Goal: Contribute content: Contribute content

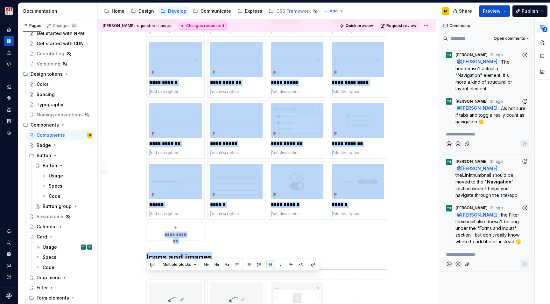
scroll to position [264, 0]
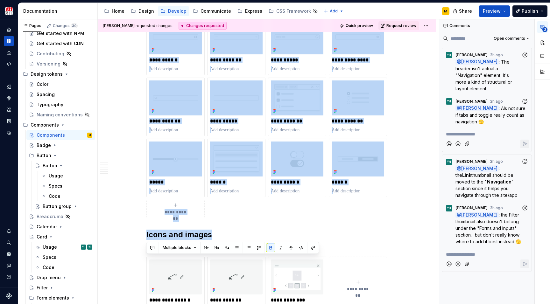
drag, startPoint x: 146, startPoint y: 136, endPoint x: 268, endPoint y: 230, distance: 154.4
copy div "**********"
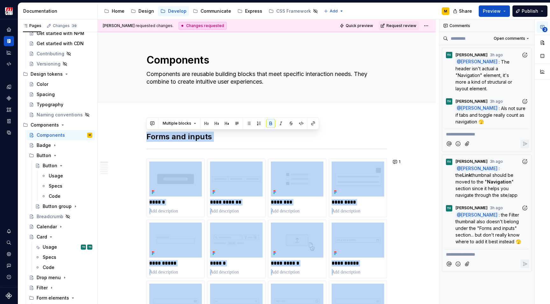
scroll to position [0, 0]
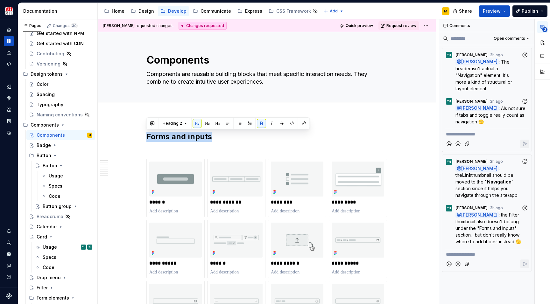
drag, startPoint x: 210, startPoint y: 136, endPoint x: 148, endPoint y: 138, distance: 62.4
click at [148, 138] on strong "Forms and inputs" at bounding box center [179, 136] width 66 height 9
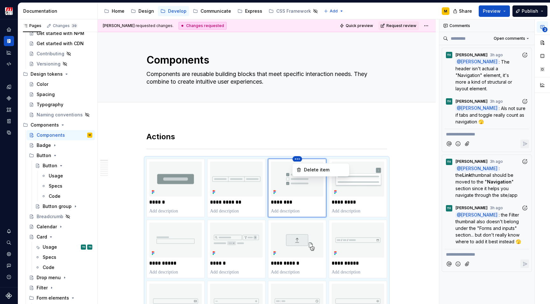
click at [299, 160] on html "Zenith Design System M Design system data Documentation Accessibility guide for…" at bounding box center [275, 152] width 550 height 304
click at [307, 171] on div "Delete item" at bounding box center [324, 170] width 41 height 6
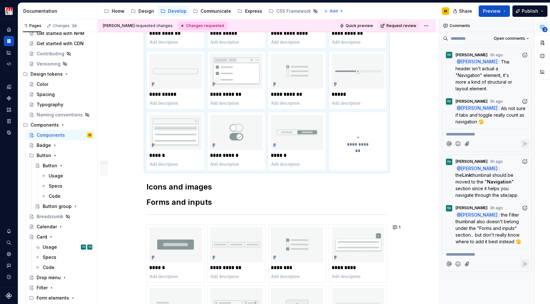
scroll to position [292, 0]
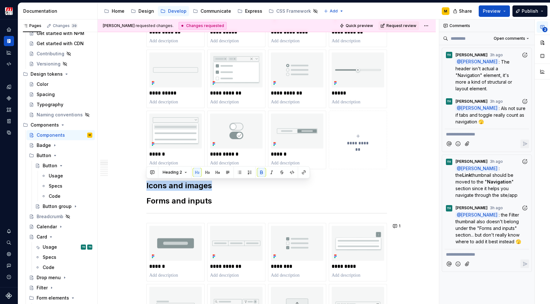
drag, startPoint x: 213, startPoint y: 186, endPoint x: 146, endPoint y: 185, distance: 67.4
click at [146, 185] on h2 "Icons and images" at bounding box center [266, 186] width 240 height 10
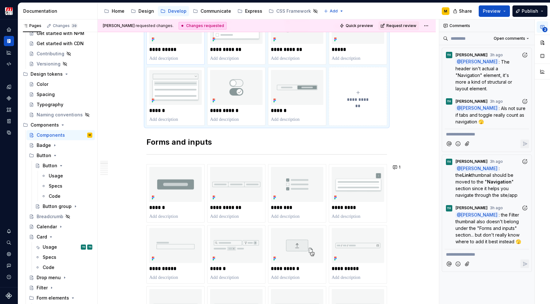
scroll to position [345, 0]
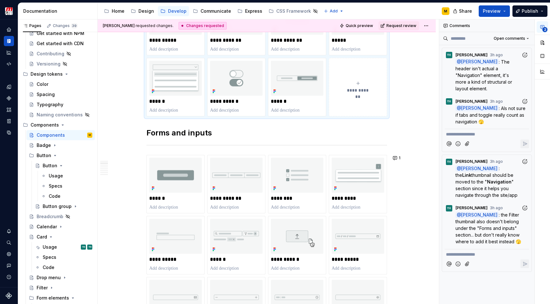
click at [164, 133] on strong "Forms and inputs" at bounding box center [179, 132] width 66 height 9
click at [155, 134] on strong "Forms and inputs" at bounding box center [179, 132] width 66 height 9
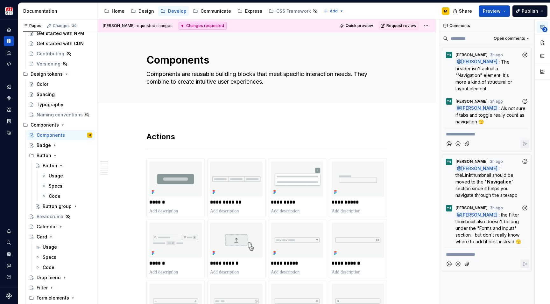
scroll to position [0, 0]
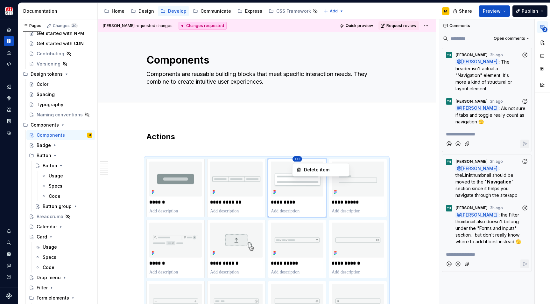
click at [300, 160] on html "Zenith Design System M Design system data Documentation Accessibility guide for…" at bounding box center [275, 152] width 550 height 304
click at [309, 171] on div "Delete item" at bounding box center [324, 170] width 41 height 6
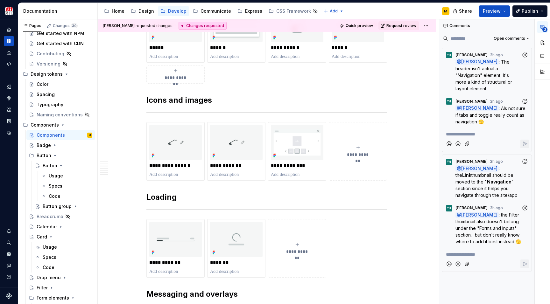
scroll to position [744, 0]
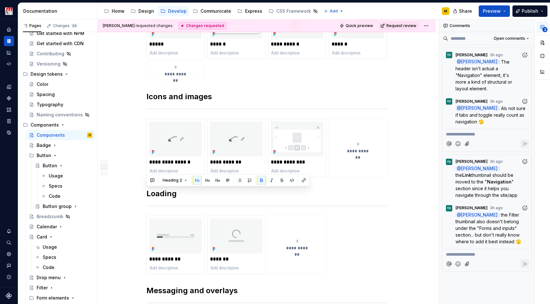
drag, startPoint x: 181, startPoint y: 194, endPoint x: 145, endPoint y: 90, distance: 110.4
click at [145, 90] on div "**********" at bounding box center [267, 166] width 338 height 1587
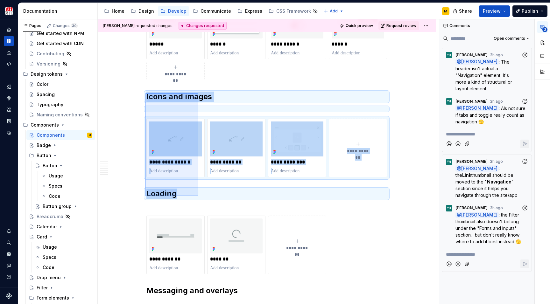
drag, startPoint x: 145, startPoint y: 93, endPoint x: 198, endPoint y: 196, distance: 115.8
click at [198, 196] on div "**********" at bounding box center [268, 161] width 341 height 285
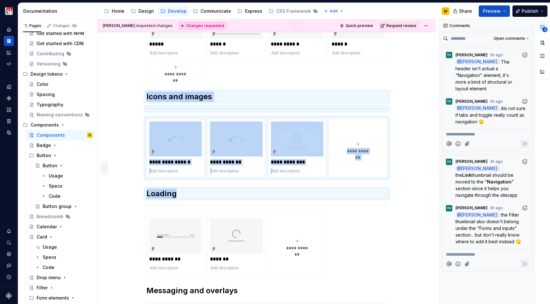
copy div "**********"
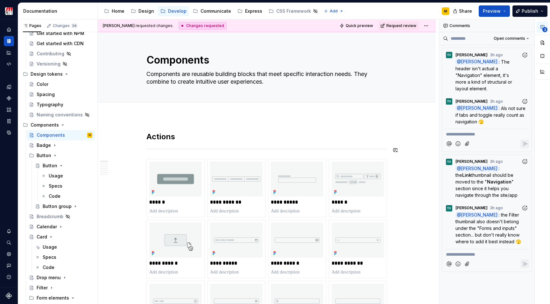
scroll to position [0, 0]
click at [178, 137] on h2 "Actions" at bounding box center [266, 137] width 240 height 10
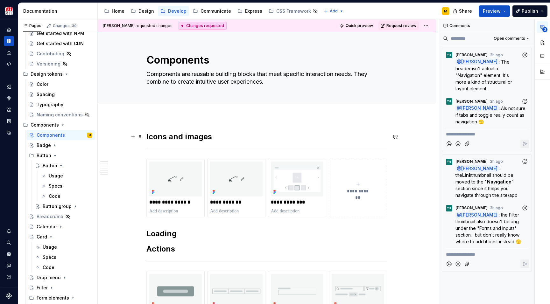
click at [181, 136] on strong "Icons and images" at bounding box center [179, 136] width 66 height 9
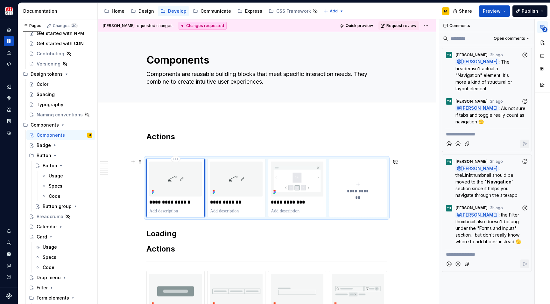
click at [176, 184] on img at bounding box center [175, 179] width 52 height 35
click at [544, 44] on button "button" at bounding box center [541, 42] width 11 height 11
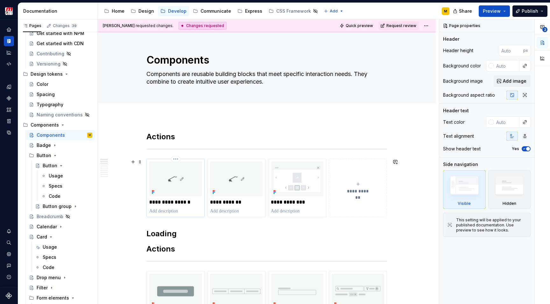
click at [186, 183] on img at bounding box center [175, 179] width 52 height 35
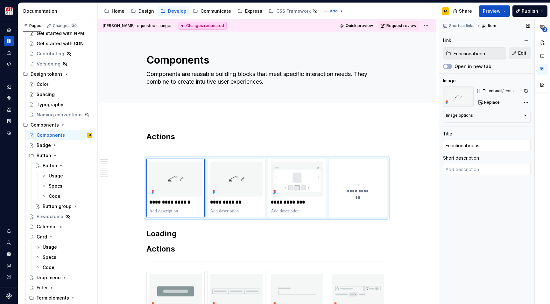
click at [518, 52] on span "Edit" at bounding box center [522, 53] width 8 height 6
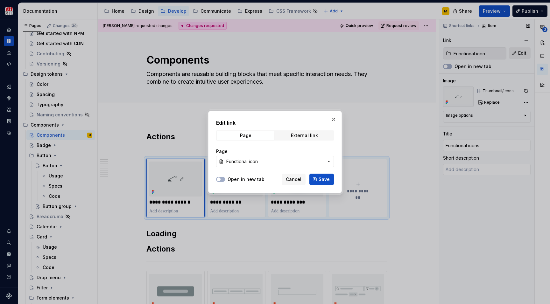
type textarea "*"
click at [264, 162] on span "Functional icon" at bounding box center [274, 161] width 97 height 6
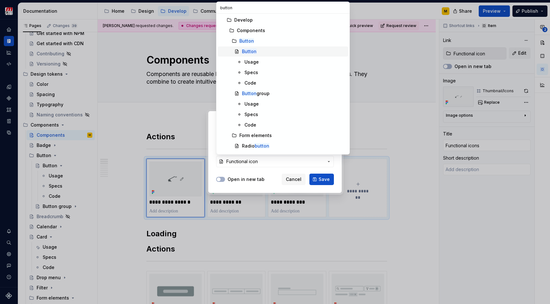
type input "button"
click at [264, 50] on div "Button" at bounding box center [294, 51] width 104 height 6
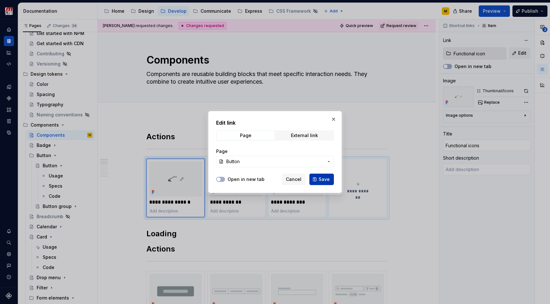
click at [321, 180] on span "Save" at bounding box center [323, 179] width 11 height 6
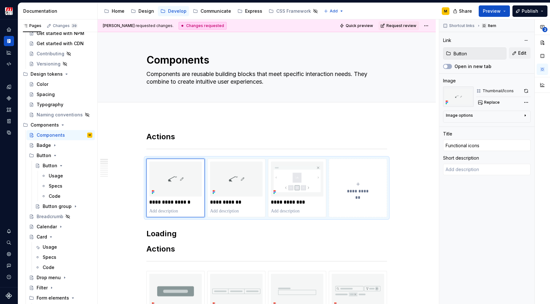
type textarea "*"
type input "Button"
type textarea "*"
type input "Object icon"
type input "Object icons"
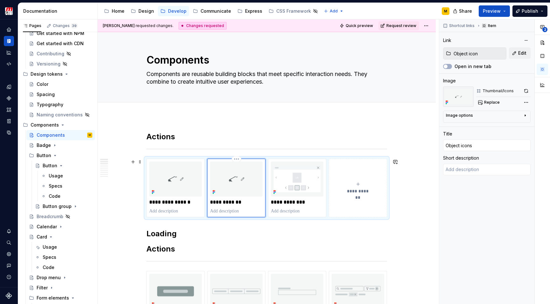
click at [233, 184] on img at bounding box center [236, 179] width 52 height 35
click at [524, 52] on span "Edit" at bounding box center [522, 53] width 8 height 6
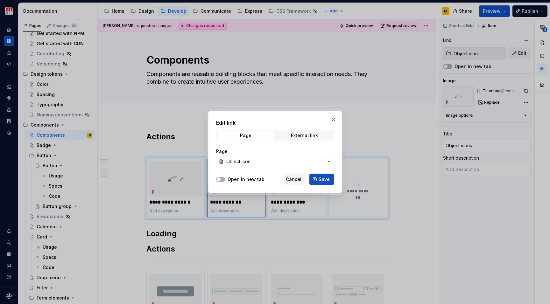
click at [288, 160] on span "Object icon" at bounding box center [274, 161] width 97 height 6
type textarea "*"
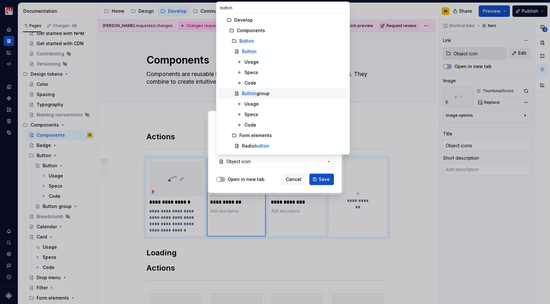
type input "button"
click at [272, 97] on span "Button group" at bounding box center [283, 93] width 130 height 10
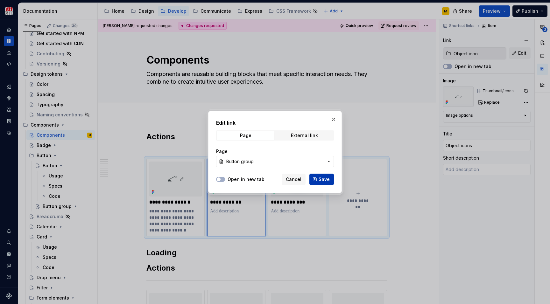
click at [323, 177] on span "Save" at bounding box center [323, 179] width 11 height 6
type textarea "*"
type input "Button group"
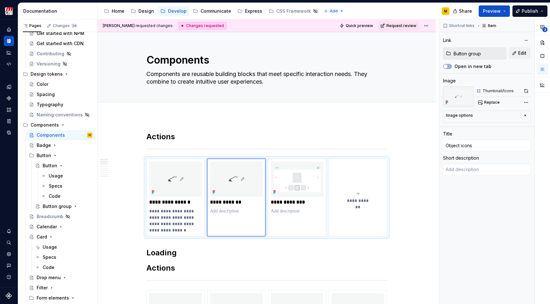
type textarea "*"
type textarea "A button group displays multiple related actions in a horizontal row."
type textarea "*"
type input "Image gallery"
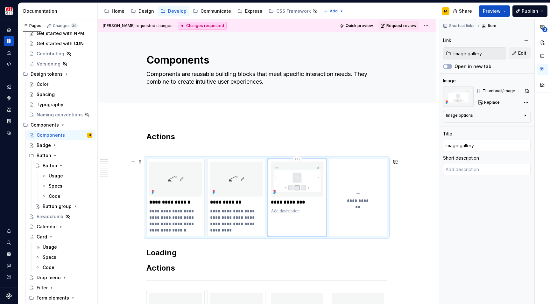
click at [305, 183] on img at bounding box center [297, 179] width 52 height 35
click at [299, 159] on html "Zenith Design System M Design system data Documentation Accessibility guide for…" at bounding box center [275, 152] width 550 height 304
click at [305, 171] on div "Delete item" at bounding box center [324, 170] width 41 height 6
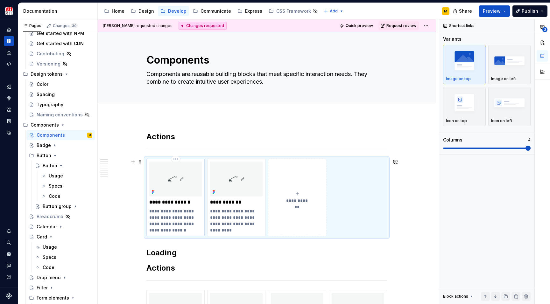
click at [180, 177] on img at bounding box center [175, 179] width 52 height 35
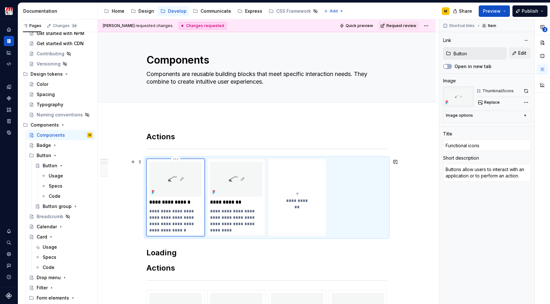
click at [169, 201] on p "**********" at bounding box center [175, 202] width 52 height 6
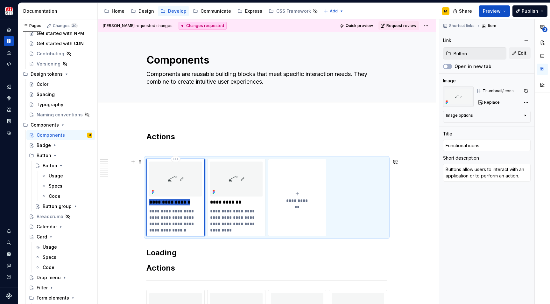
type textarea "*"
type input "B"
type textarea "*"
type input "Bu"
type textarea "*"
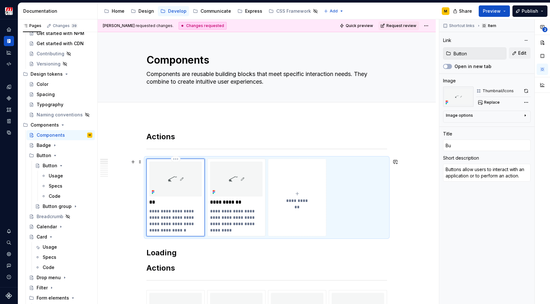
type input "But"
type textarea "*"
type input "Butt"
type textarea "*"
type input "Butto"
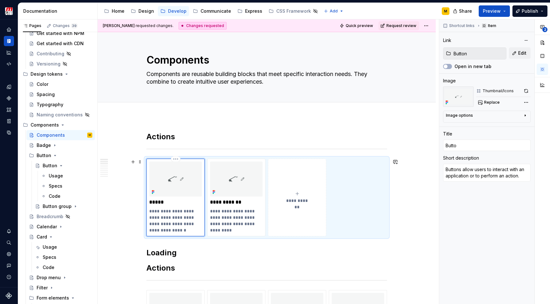
type textarea "*"
type input "Button"
click at [221, 199] on p "**********" at bounding box center [236, 202] width 52 height 6
type textarea "*"
type input "Button group"
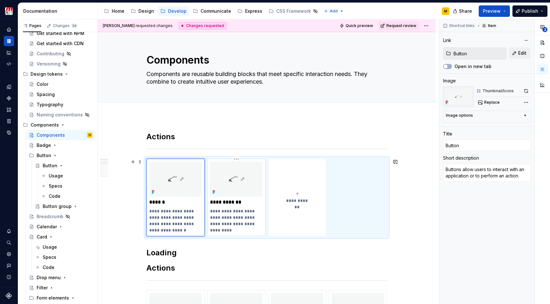
type input "Object icons"
type textarea "A button group displays multiple related actions in a horizontal row."
click at [221, 199] on p "**********" at bounding box center [236, 202] width 52 height 6
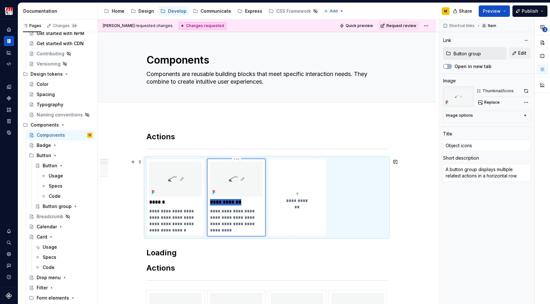
click at [221, 199] on p "**********" at bounding box center [236, 202] width 52 height 6
type textarea "*"
type input "B"
type textarea "*"
type input "Bu"
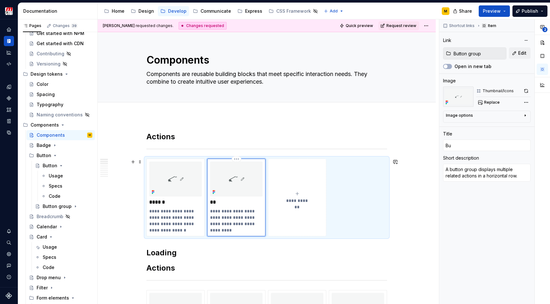
type textarea "*"
type input "But"
type textarea "*"
type input "Butt"
type textarea "*"
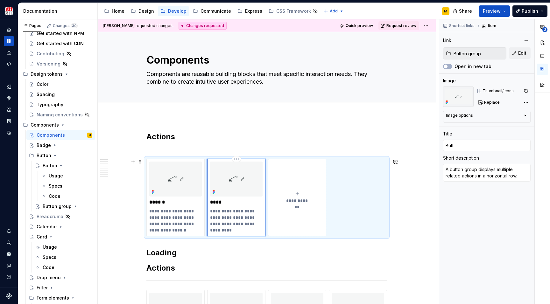
type input "Butto"
type textarea "*"
type input "Button"
type textarea "*"
type input "Button"
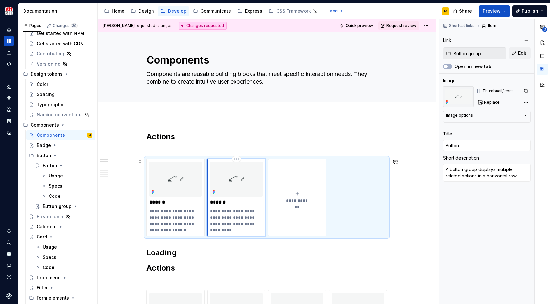
type textarea "*"
type input "Button g"
type textarea "*"
type input "Button gr"
type textarea "*"
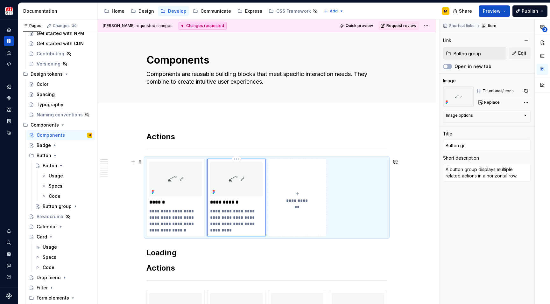
type input "Button grou"
type textarea "*"
type input "Button group"
click at [174, 224] on p "**********" at bounding box center [175, 220] width 52 height 25
type textarea "*"
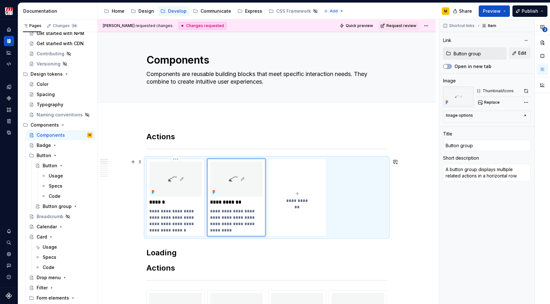
type input "Button"
type textarea "Buttons allow users to interact with an application or to perform an action."
click at [174, 224] on p "**********" at bounding box center [175, 220] width 52 height 25
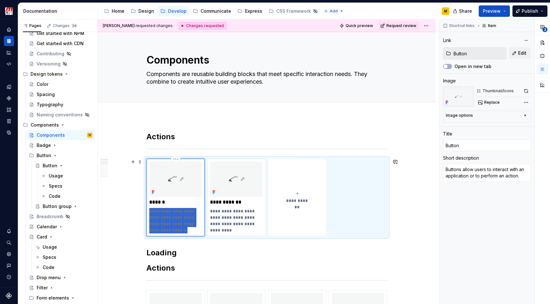
click at [174, 224] on p "**********" at bounding box center [175, 220] width 52 height 25
type textarea "*"
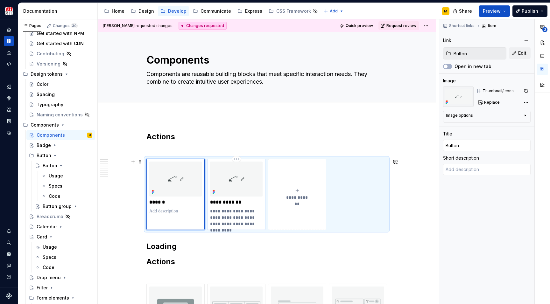
click at [223, 219] on p "**********" at bounding box center [236, 217] width 52 height 19
type textarea "*"
type input "Button group"
type textarea "A button group displays multiple related actions in a horizontal row."
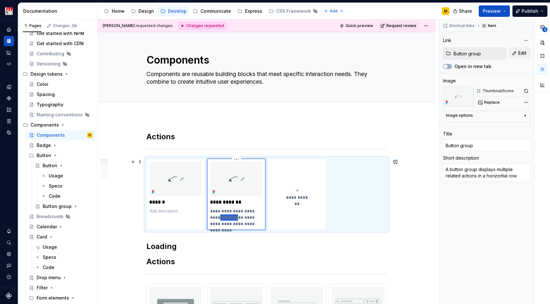
click at [223, 219] on p "**********" at bounding box center [236, 217] width 52 height 19
type textarea "*"
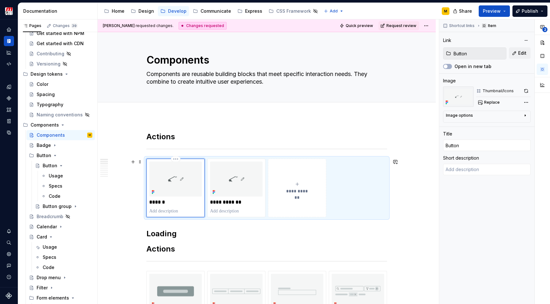
click at [172, 177] on img at bounding box center [175, 179] width 52 height 35
click at [487, 104] on span "Replace" at bounding box center [492, 102] width 16 height 5
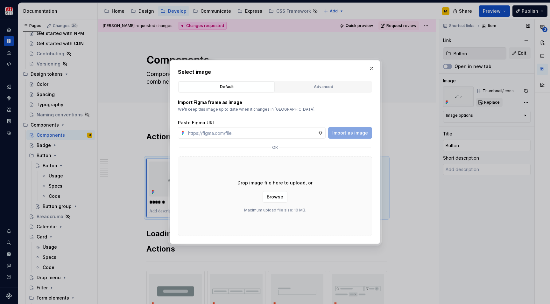
type textarea "*"
click at [295, 86] on div "Advanced" at bounding box center [323, 87] width 92 height 6
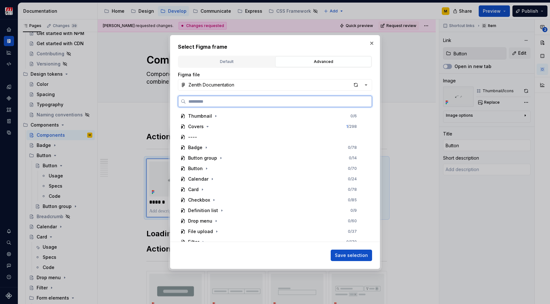
click at [288, 102] on input "search" at bounding box center [279, 101] width 186 height 6
type input "******"
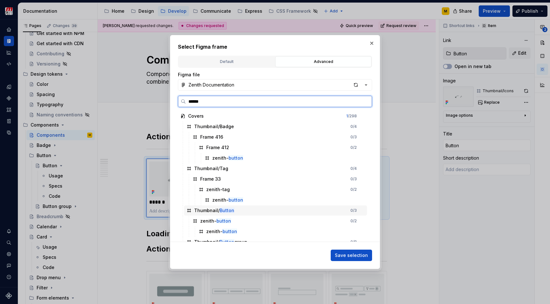
click at [231, 211] on mark "Button" at bounding box center [226, 210] width 15 height 5
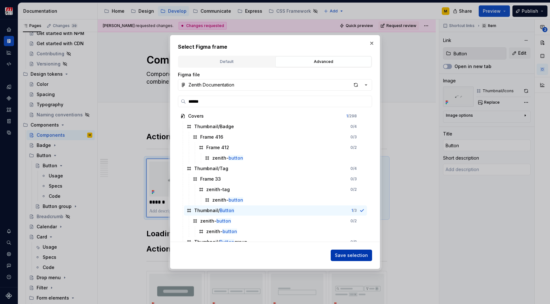
click at [345, 253] on span "Save selection" at bounding box center [351, 255] width 33 height 6
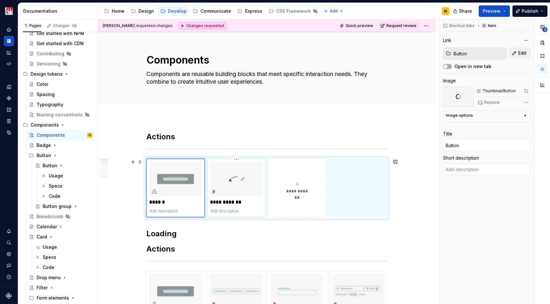
type textarea "*"
type input "Button group"
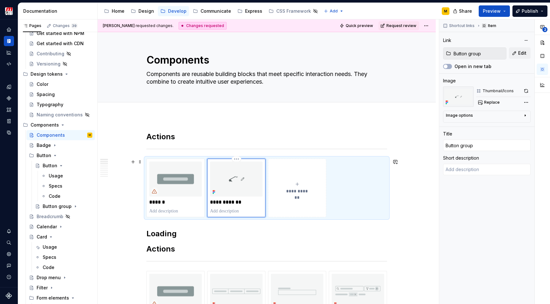
click at [240, 183] on img at bounding box center [236, 179] width 52 height 35
click at [490, 100] on span "Replace" at bounding box center [492, 102] width 16 height 5
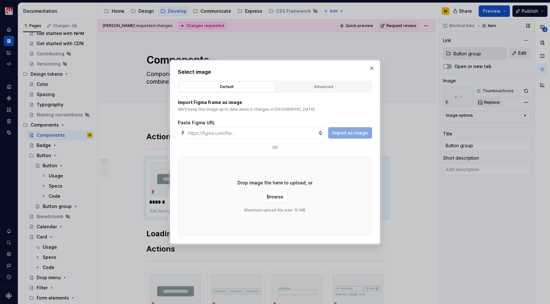
type textarea "*"
click at [292, 87] on div "Advanced" at bounding box center [323, 87] width 92 height 6
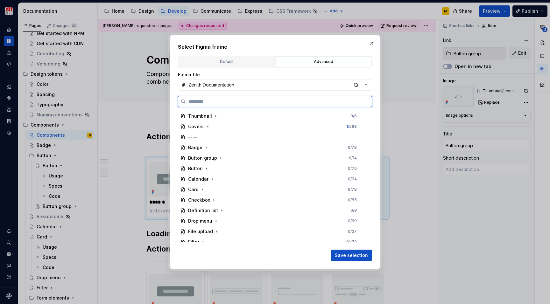
click at [251, 103] on input "search" at bounding box center [279, 101] width 186 height 6
type input "******"
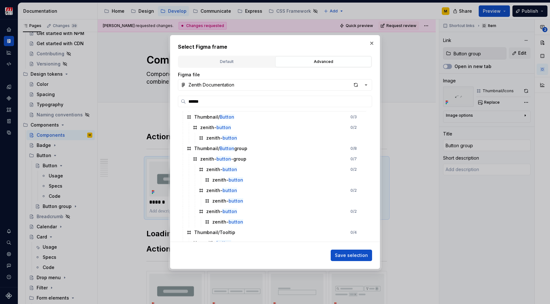
scroll to position [95, 0]
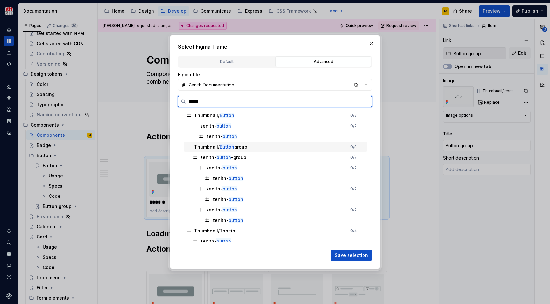
click at [257, 149] on div "Thumbnail/ Button group 0 / 8" at bounding box center [275, 147] width 183 height 10
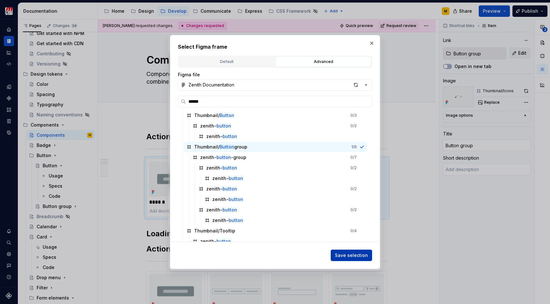
click at [366, 256] on span "Save selection" at bounding box center [351, 255] width 33 height 6
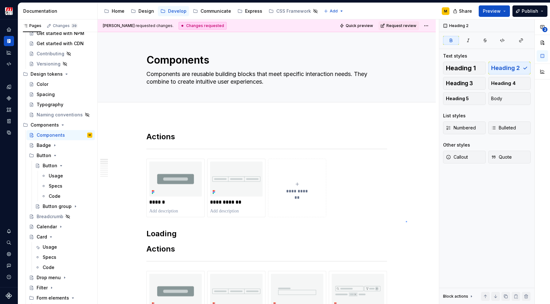
click at [406, 221] on div "**********" at bounding box center [268, 161] width 341 height 285
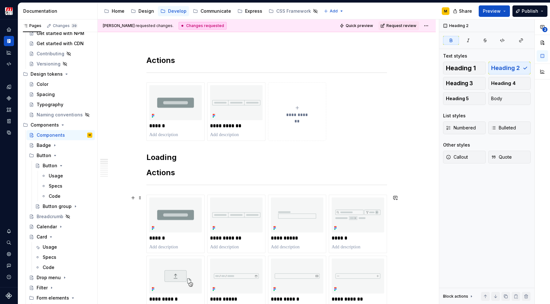
scroll to position [78, 0]
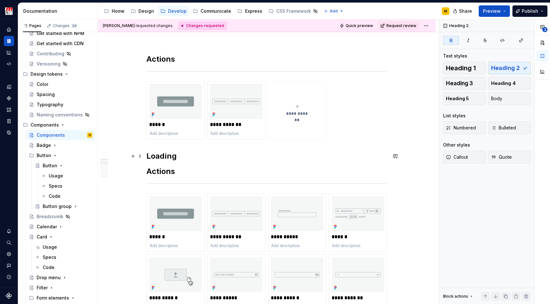
click at [166, 160] on strong "Loading" at bounding box center [161, 155] width 30 height 9
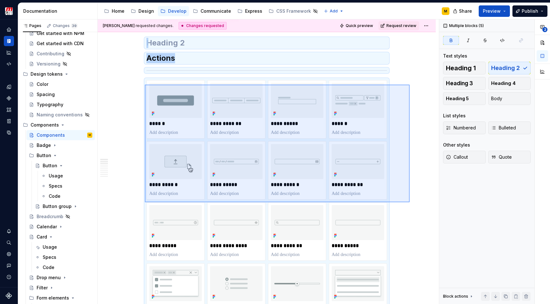
scroll to position [215, 0]
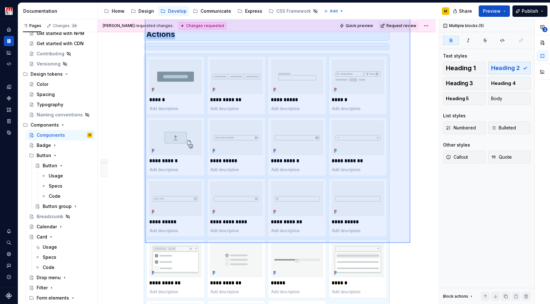
drag, startPoint x: 145, startPoint y: 155, endPoint x: 410, endPoint y: 243, distance: 279.4
click at [410, 243] on div "**********" at bounding box center [268, 161] width 341 height 285
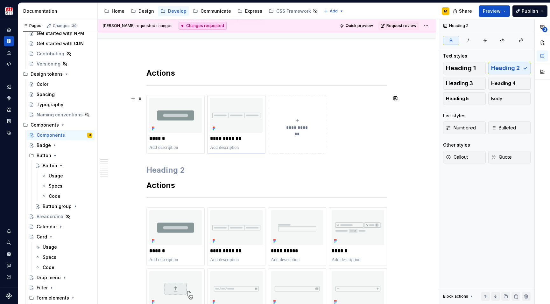
scroll to position [62, 0]
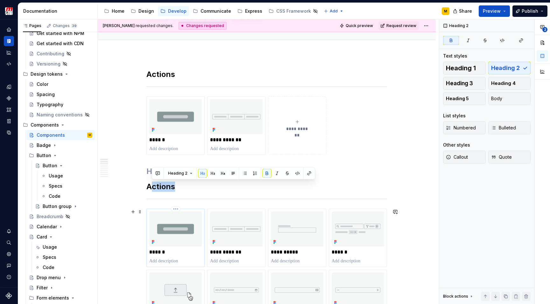
drag, startPoint x: 149, startPoint y: 188, endPoint x: 201, endPoint y: 264, distance: 92.2
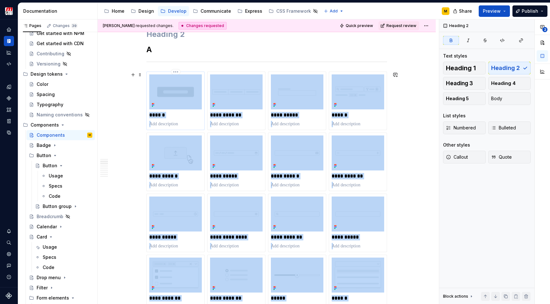
scroll to position [196, 0]
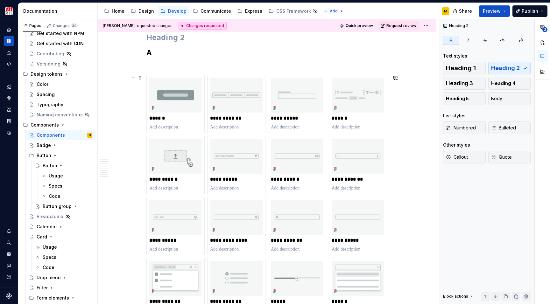
drag, startPoint x: 358, startPoint y: 205, endPoint x: 121, endPoint y: 88, distance: 263.7
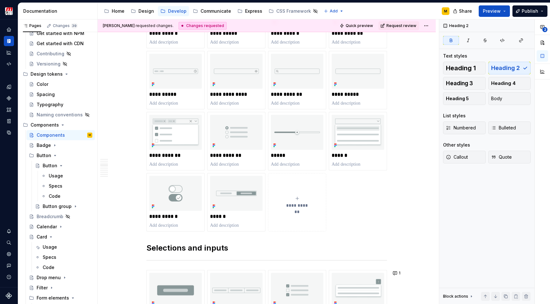
scroll to position [342, 0]
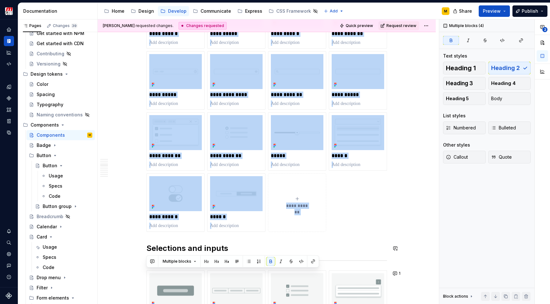
drag, startPoint x: 148, startPoint y: 53, endPoint x: 350, endPoint y: 240, distance: 275.7
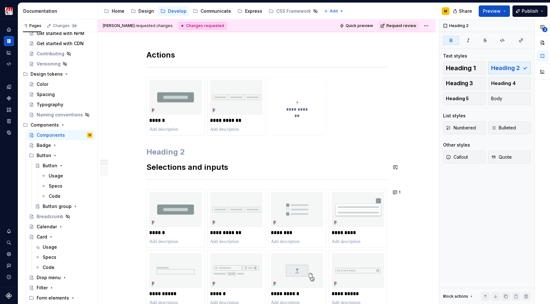
scroll to position [80, 0]
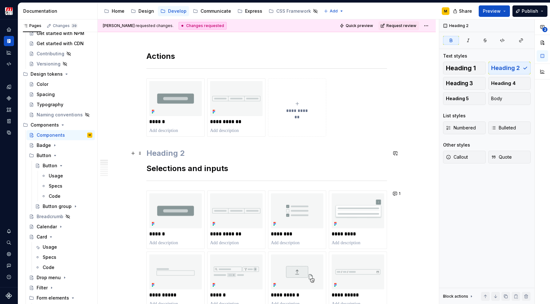
click at [164, 150] on h2 at bounding box center [266, 153] width 240 height 10
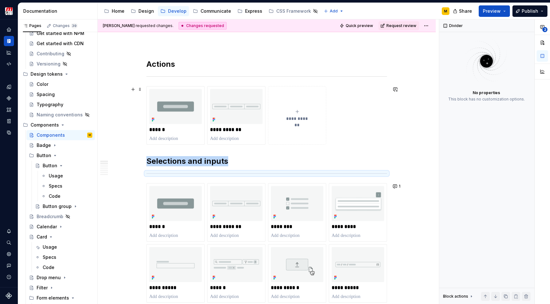
scroll to position [73, 0]
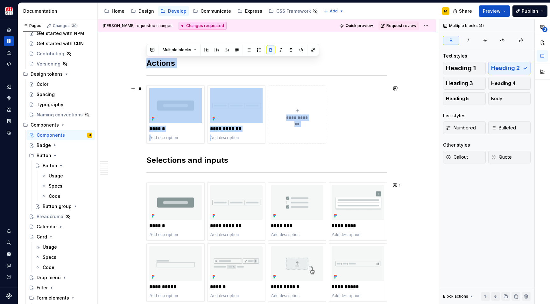
drag, startPoint x: 146, startPoint y: 62, endPoint x: 392, endPoint y: 144, distance: 259.3
copy div "**********"
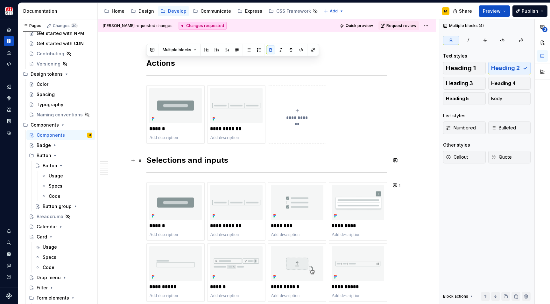
click at [147, 160] on strong "Selections and inputs" at bounding box center [187, 160] width 82 height 9
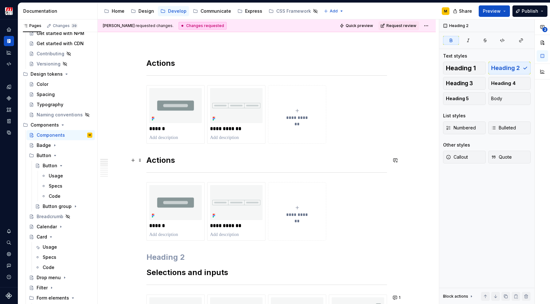
click at [154, 160] on strong "Actions" at bounding box center [160, 160] width 29 height 9
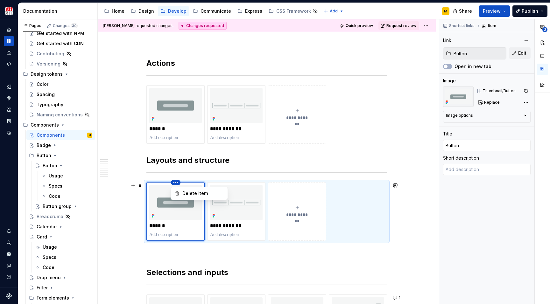
click at [175, 181] on html "Zenith Design System M Design system data Documentation Accessibility guide for…" at bounding box center [275, 152] width 550 height 304
click at [188, 192] on div "Delete item" at bounding box center [202, 193] width 41 height 6
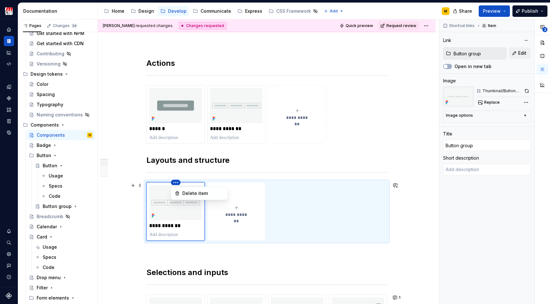
click at [173, 181] on html "Zenith Design System M Design system data Documentation Accessibility guide for…" at bounding box center [275, 152] width 550 height 304
click at [181, 192] on div "Delete item" at bounding box center [199, 193] width 54 height 10
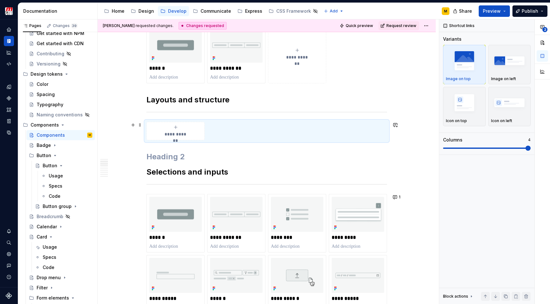
scroll to position [125, 0]
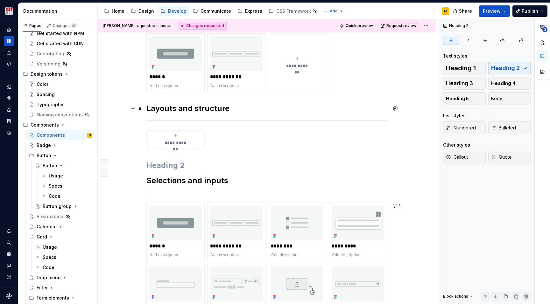
click at [163, 107] on strong "Layouts and structure" at bounding box center [187, 108] width 83 height 9
click at [169, 182] on strong "Selections and inputs" at bounding box center [187, 180] width 82 height 9
click at [221, 136] on div "**********" at bounding box center [266, 139] width 240 height 18
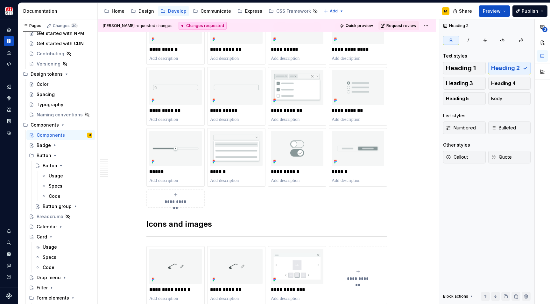
scroll to position [490, 0]
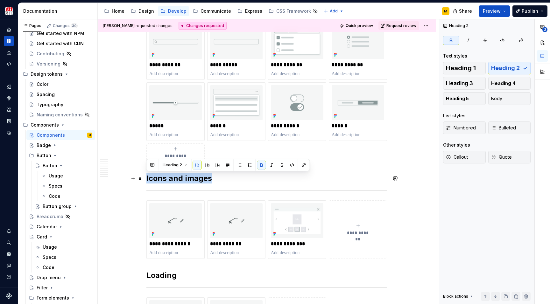
drag, startPoint x: 210, startPoint y: 179, endPoint x: 147, endPoint y: 181, distance: 63.0
click at [147, 181] on strong "Icons and images" at bounding box center [179, 178] width 66 height 9
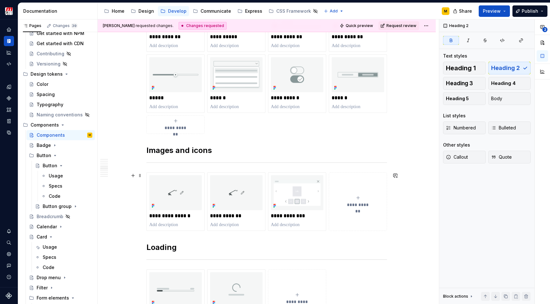
scroll to position [533, 0]
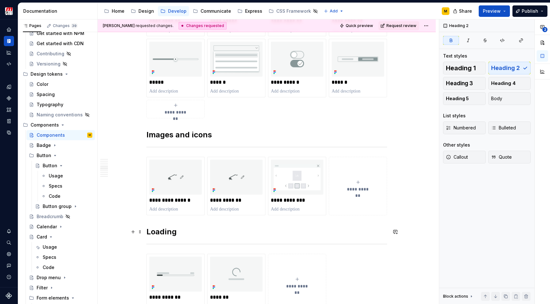
click at [145, 231] on div "**********" at bounding box center [267, 290] width 338 height 1415
click at [157, 231] on strong "Loading" at bounding box center [161, 231] width 30 height 9
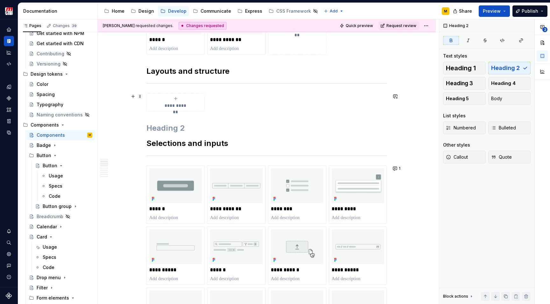
scroll to position [143, 0]
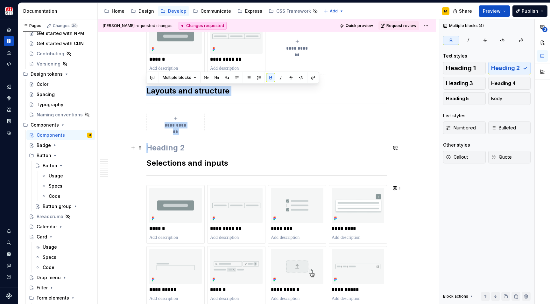
drag, startPoint x: 147, startPoint y: 94, endPoint x: 230, endPoint y: 143, distance: 97.4
copy div "**********"
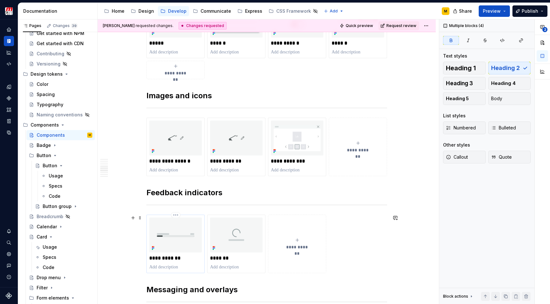
scroll to position [634, 0]
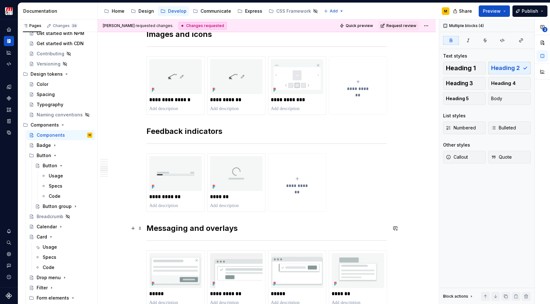
click at [147, 230] on strong "Messaging and overlays" at bounding box center [191, 228] width 91 height 9
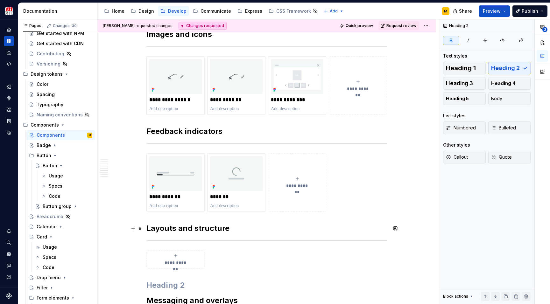
click at [175, 231] on strong "Layouts and structure" at bounding box center [187, 228] width 83 height 9
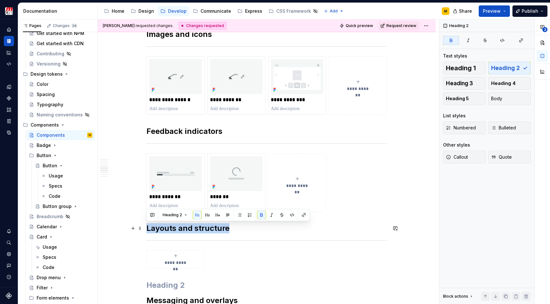
click at [175, 231] on strong "Layouts and structure" at bounding box center [187, 228] width 83 height 9
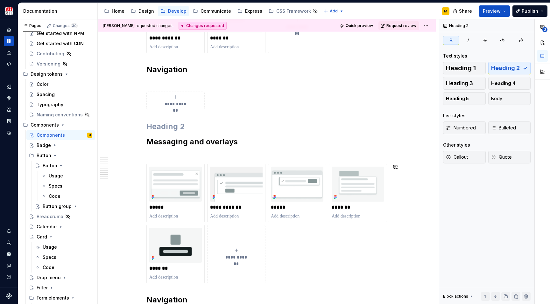
scroll to position [856, 0]
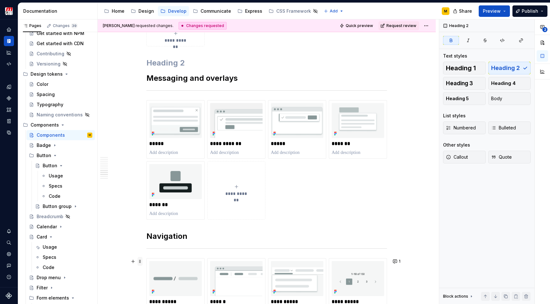
click at [141, 261] on span at bounding box center [139, 261] width 5 height 9
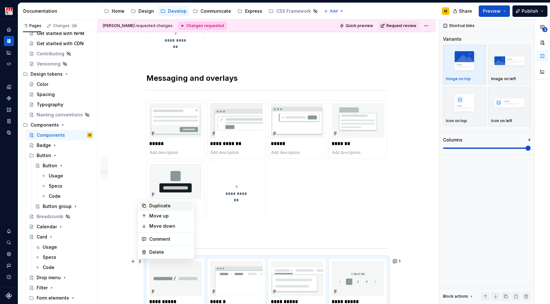
click at [160, 206] on div "Duplicate" at bounding box center [169, 206] width 41 height 6
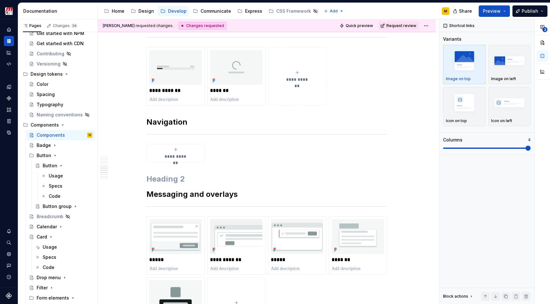
scroll to position [739, 0]
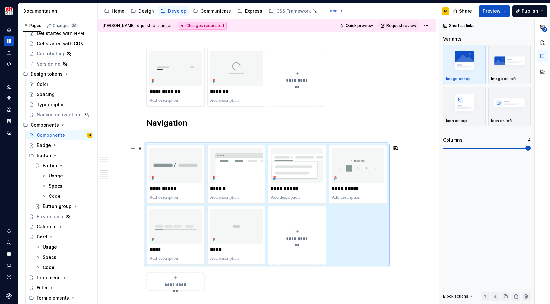
click at [416, 178] on div "**********" at bounding box center [267, 184] width 338 height 1614
click at [407, 174] on div "**********" at bounding box center [267, 184] width 338 height 1614
click at [400, 111] on div "**********" at bounding box center [267, 184] width 338 height 1614
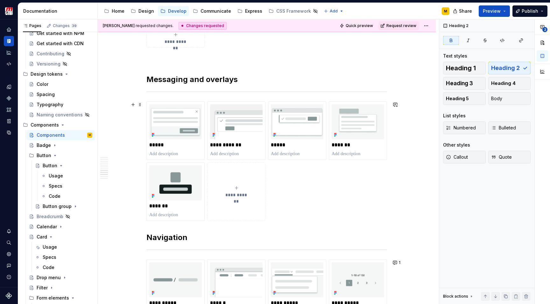
scroll to position [1105, 0]
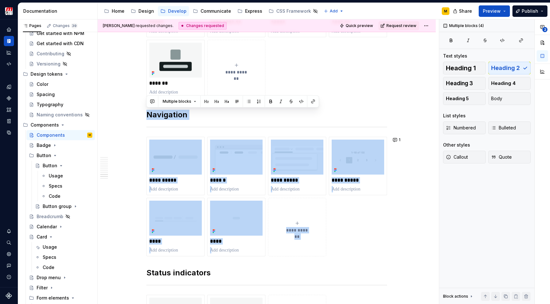
drag, startPoint x: 146, startPoint y: 113, endPoint x: 347, endPoint y: 260, distance: 248.7
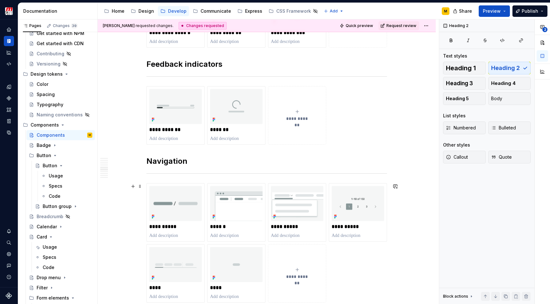
scroll to position [702, 0]
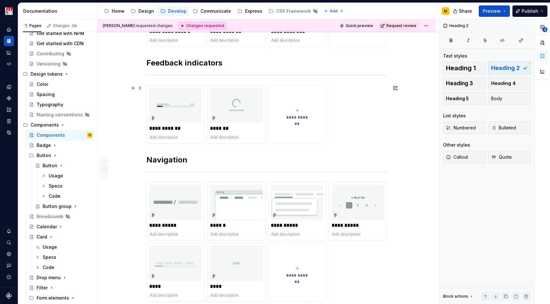
click at [296, 111] on icon "submit" at bounding box center [297, 110] width 5 height 5
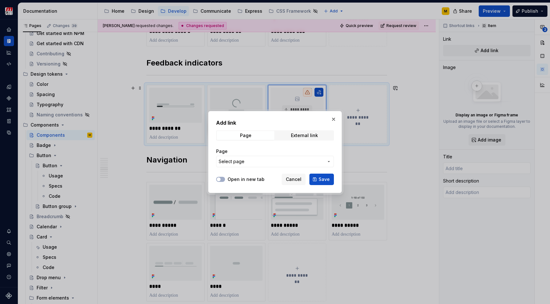
type textarea "*"
click at [318, 164] on span "Select page" at bounding box center [271, 161] width 105 height 6
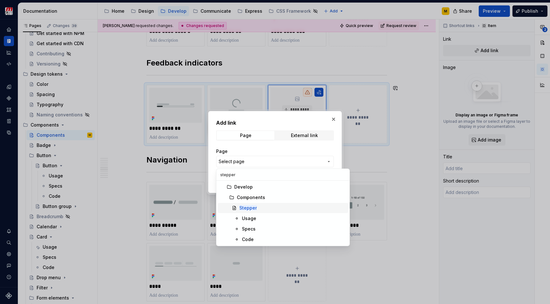
type input "stepper"
click at [282, 205] on div "Stepper" at bounding box center [292, 208] width 106 height 6
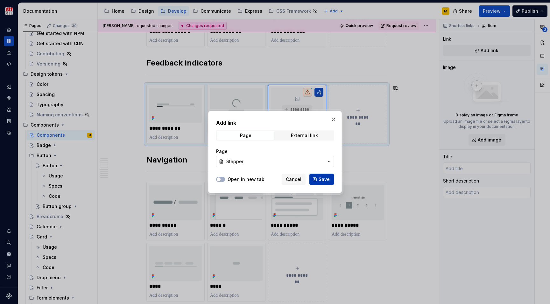
click at [323, 177] on span "Save" at bounding box center [323, 179] width 11 height 6
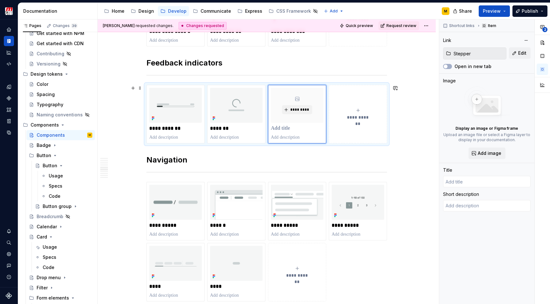
click at [359, 117] on span "**********" at bounding box center [358, 117] width 28 height 6
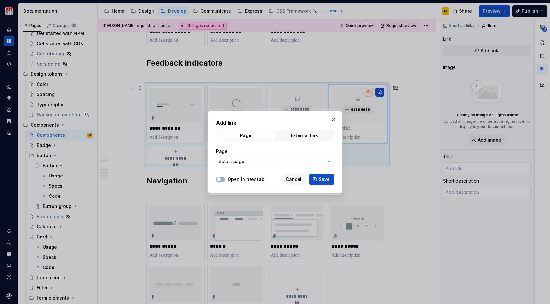
type textarea "*"
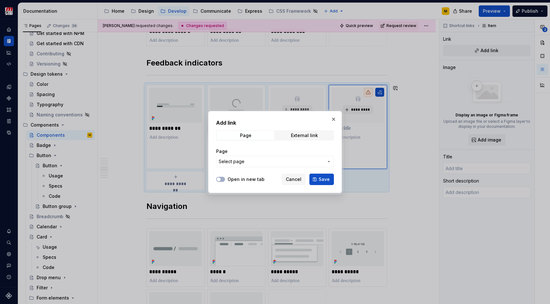
click at [284, 168] on div "Page Select page" at bounding box center [275, 157] width 118 height 27
click at [287, 163] on span "Select page" at bounding box center [271, 161] width 105 height 6
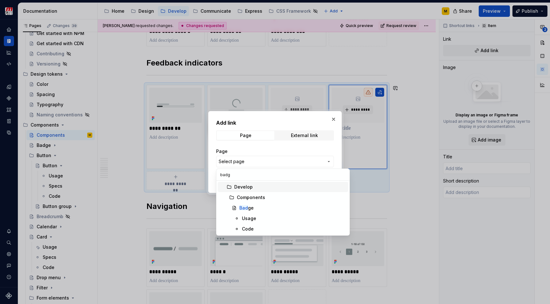
type input "badge"
click at [268, 207] on div "Badge" at bounding box center [292, 208] width 106 height 6
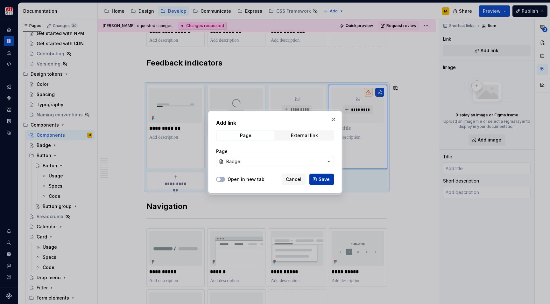
click at [318, 178] on button "Save" at bounding box center [321, 179] width 24 height 11
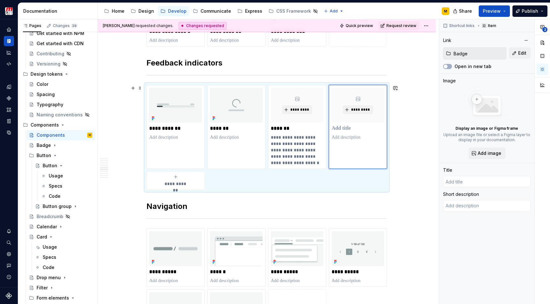
type textarea "*"
type input "Badge"
type textarea "A badge is a visual indicator used to quickly identify the status of an item or…"
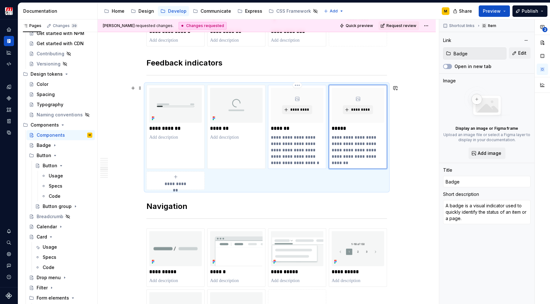
click at [293, 149] on p "**********" at bounding box center [297, 150] width 52 height 32
type textarea "*"
type input "Stepper"
type textarea "A stepper indicates the user's position within a multistep process and shows th…"
type input "Stepper"
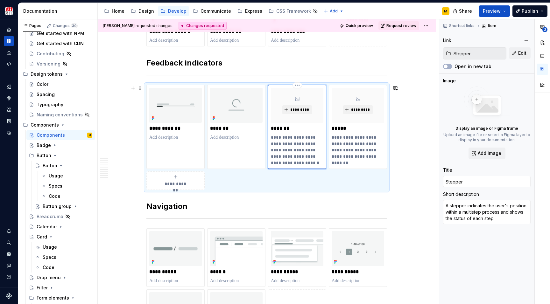
click at [293, 149] on p "**********" at bounding box center [297, 150] width 52 height 32
type textarea "*"
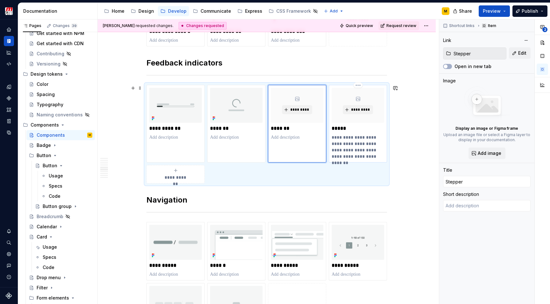
click at [357, 145] on p "**********" at bounding box center [357, 146] width 52 height 25
type textarea "*"
type input "Badge"
type textarea "A badge is a visual indicator used to quickly identify the status of an item or…"
type input "Badge"
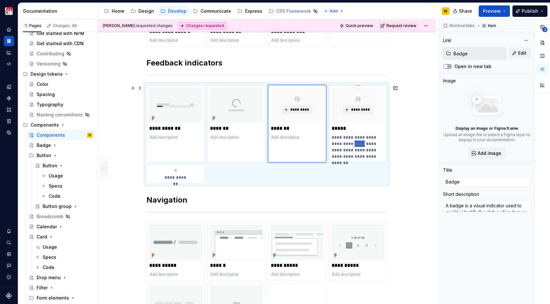
click at [357, 145] on p "**********" at bounding box center [357, 146] width 52 height 25
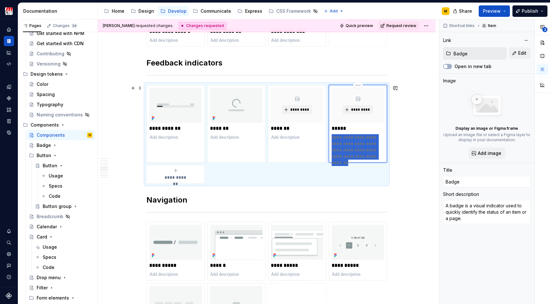
click at [357, 145] on p "**********" at bounding box center [357, 146] width 52 height 25
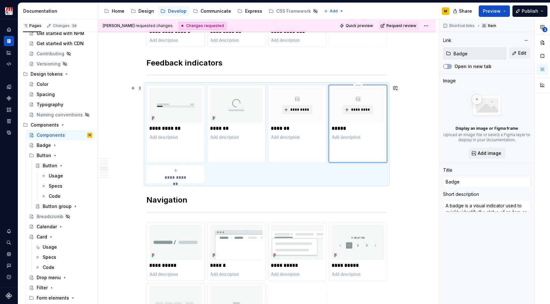
type textarea "*"
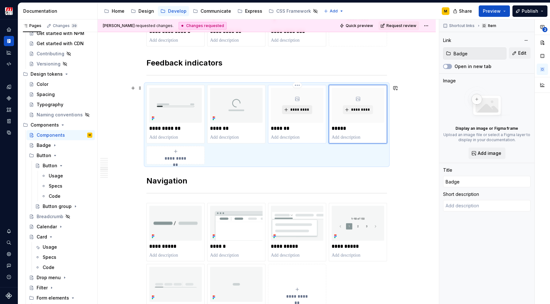
type textarea "*"
type input "Stepper"
click at [293, 110] on span "*********" at bounding box center [299, 109] width 19 height 5
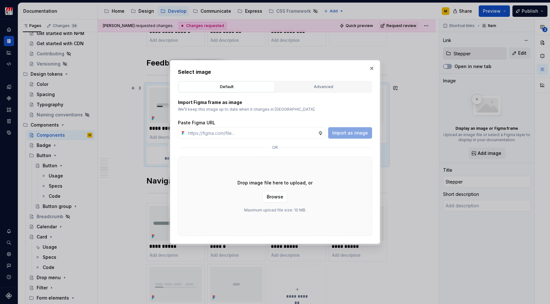
type textarea "*"
click at [323, 86] on div "Advanced" at bounding box center [323, 87] width 92 height 6
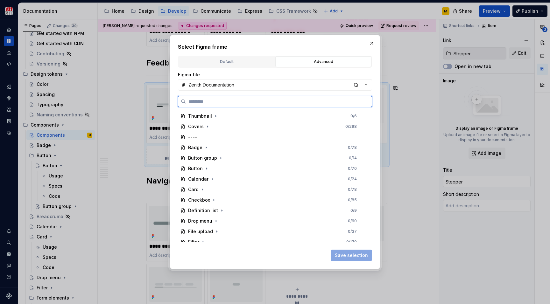
click at [257, 101] on input "search" at bounding box center [279, 101] width 186 height 6
type input "*******"
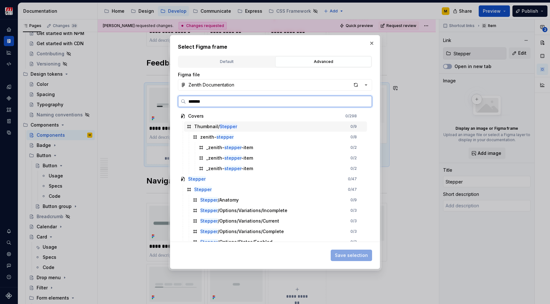
click at [245, 124] on div "Thumbnail/ Stepper 0 / 9" at bounding box center [275, 127] width 183 height 10
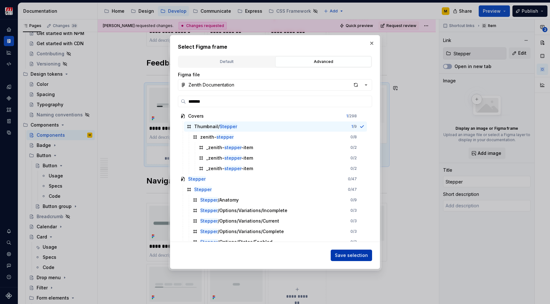
click at [346, 256] on span "Save selection" at bounding box center [351, 255] width 33 height 6
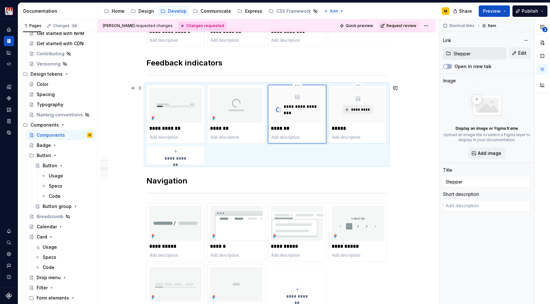
type textarea "*"
type input "Badge"
click at [349, 110] on button "*********" at bounding box center [358, 109] width 30 height 9
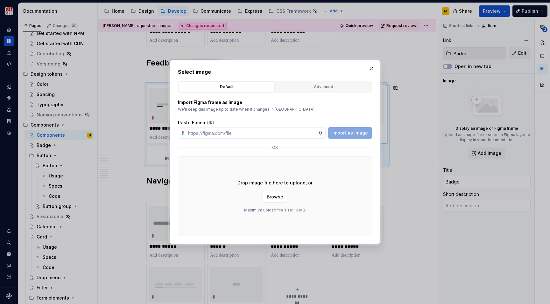
type textarea "*"
click at [217, 133] on input "text" at bounding box center [251, 132] width 132 height 11
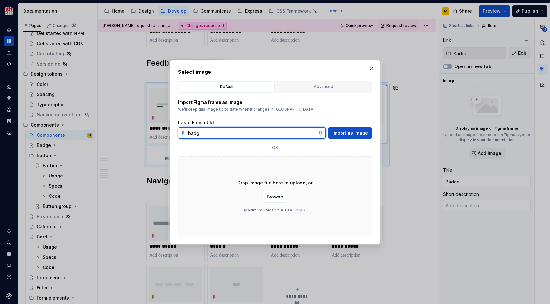
type input "badge"
click at [198, 134] on input "badge" at bounding box center [251, 132] width 132 height 11
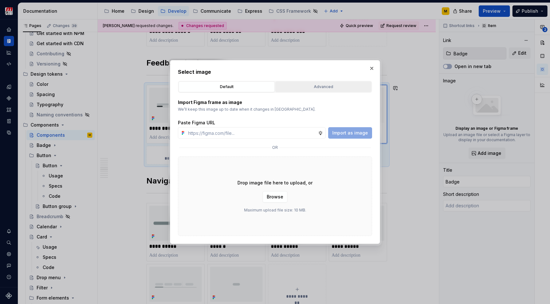
click at [312, 85] on div "Advanced" at bounding box center [323, 87] width 92 height 6
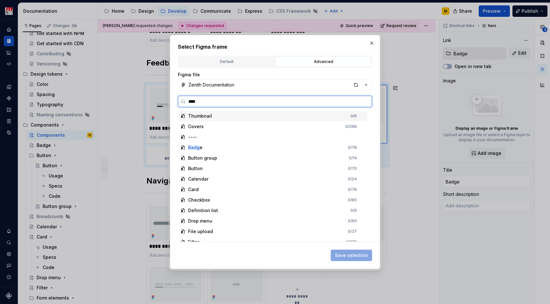
type input "*****"
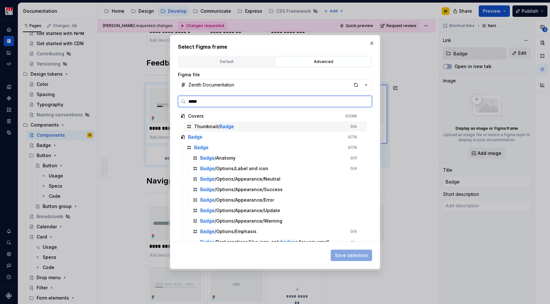
click at [232, 125] on div "Thumbnail/ Badge 0 / 4" at bounding box center [275, 127] width 183 height 10
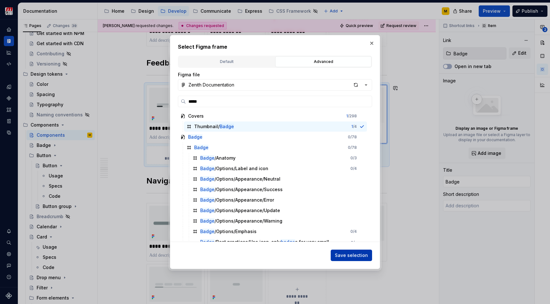
click at [351, 256] on span "Save selection" at bounding box center [351, 255] width 33 height 6
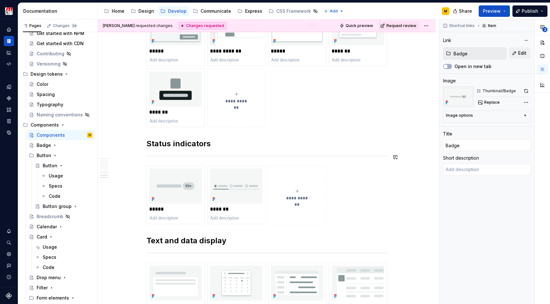
scroll to position [1104, 0]
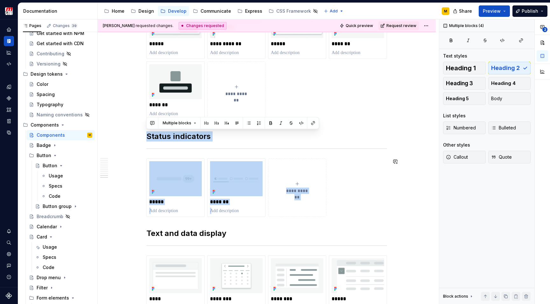
drag, startPoint x: 148, startPoint y: 137, endPoint x: 373, endPoint y: 226, distance: 241.7
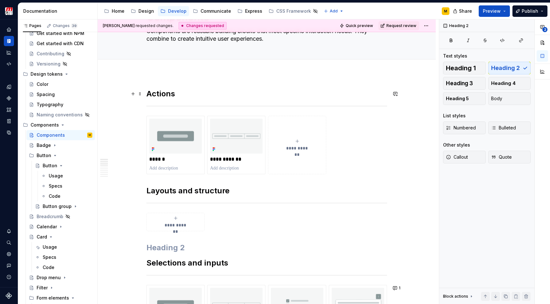
scroll to position [93, 0]
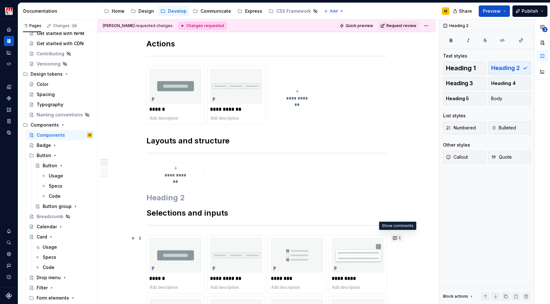
click at [396, 237] on button "1" at bounding box center [397, 238] width 12 height 9
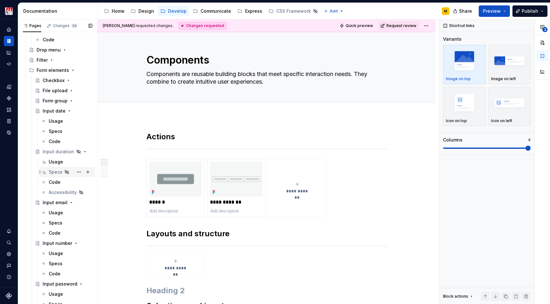
scroll to position [160, 0]
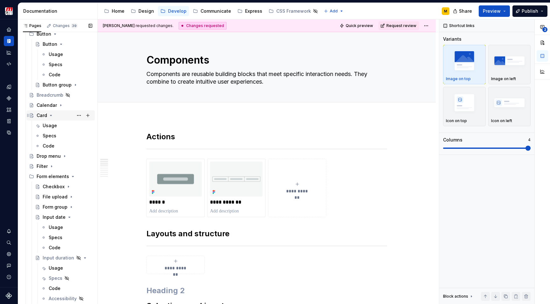
click at [44, 116] on div "Card" at bounding box center [42, 115] width 10 height 6
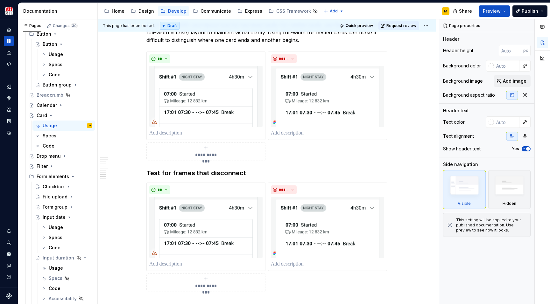
scroll to position [1366, 0]
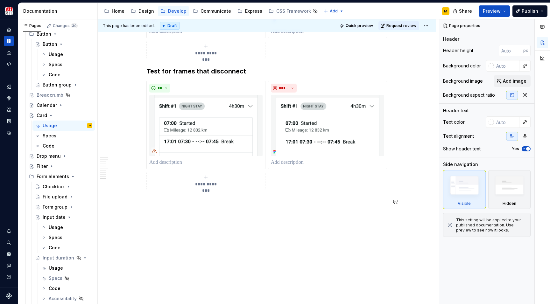
type textarea "*"
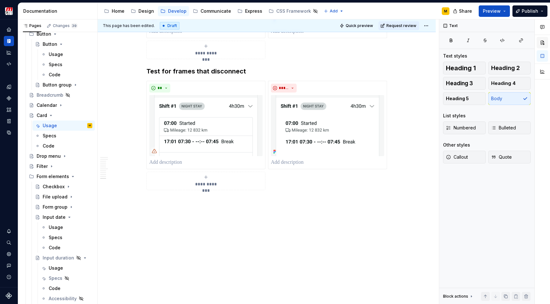
click at [540, 41] on button "button" at bounding box center [541, 42] width 11 height 11
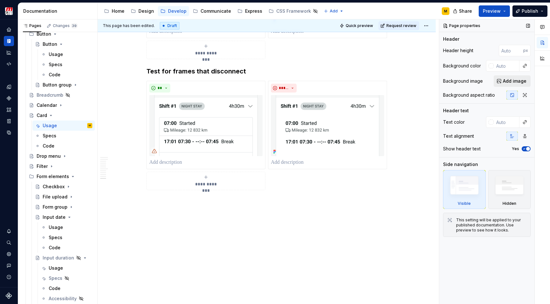
click at [508, 81] on span "Add image" at bounding box center [515, 81] width 24 height 6
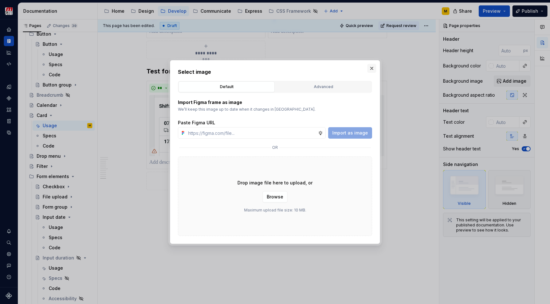
click at [373, 69] on button "button" at bounding box center [371, 68] width 9 height 9
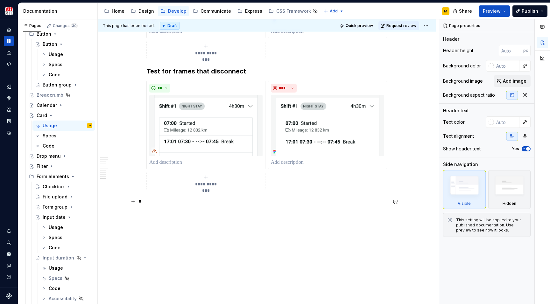
click at [152, 202] on p at bounding box center [266, 202] width 240 height 8
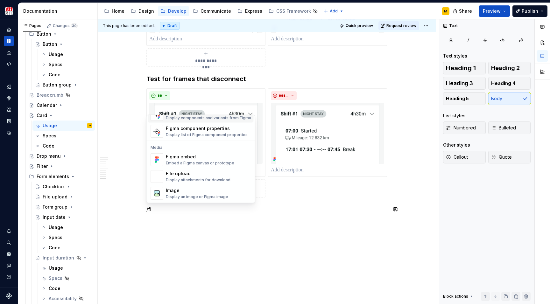
scroll to position [0, 0]
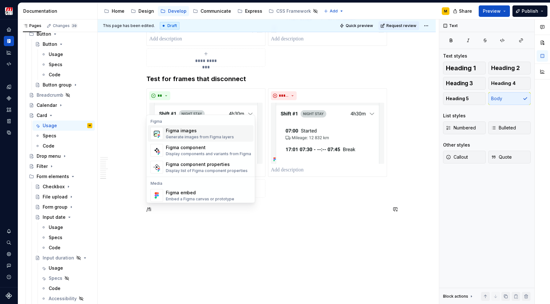
click at [188, 136] on div "Generate images from Figma layers" at bounding box center [200, 137] width 68 height 5
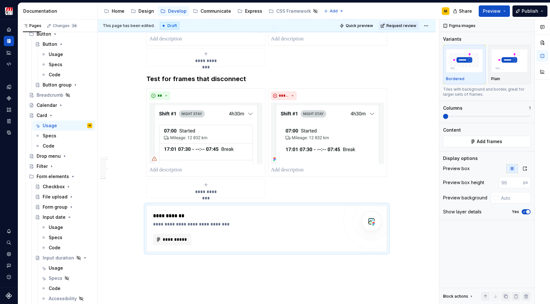
scroll to position [3, 0]
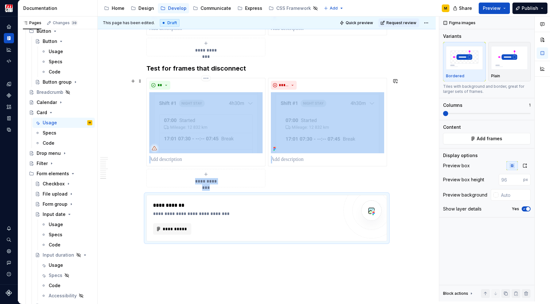
type textarea "*"
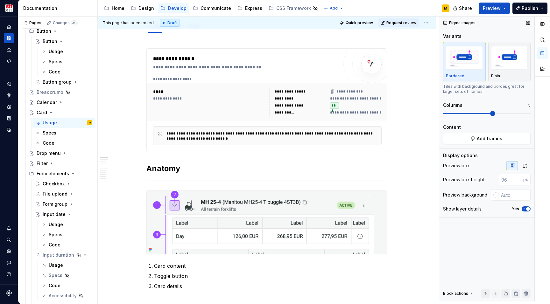
scroll to position [0, 0]
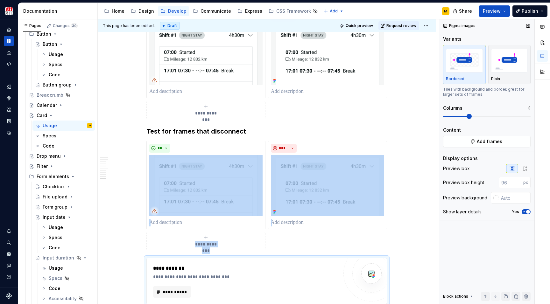
click at [464, 116] on span at bounding box center [486, 116] width 87 height 5
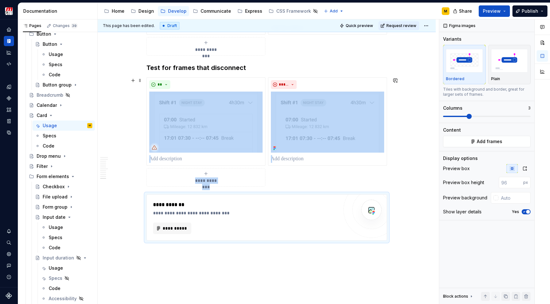
scroll to position [1405, 0]
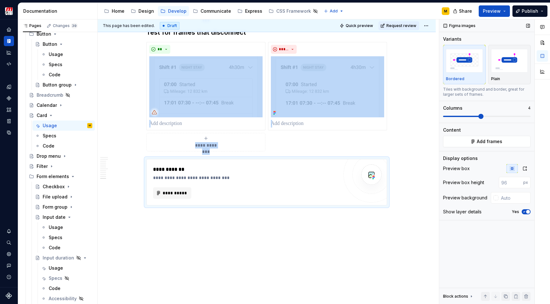
click at [477, 117] on span at bounding box center [486, 116] width 87 height 5
click at [453, 119] on div "Variants Bordered Plain Tiles with background and border, great for larger sets…" at bounding box center [486, 79] width 87 height 87
click at [175, 195] on span "**********" at bounding box center [174, 193] width 25 height 6
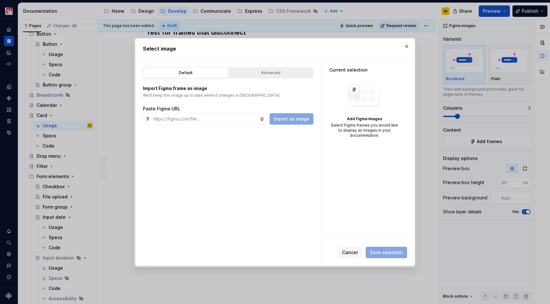
click at [268, 75] on div "Advanced" at bounding box center [271, 73] width 80 height 6
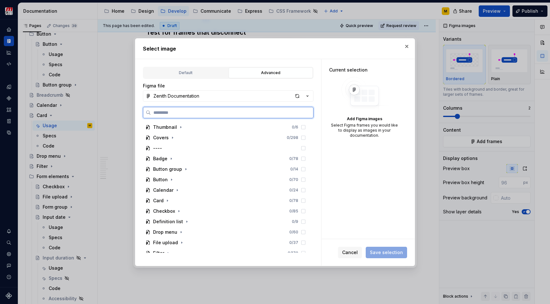
click at [198, 113] on input "search" at bounding box center [232, 112] width 162 height 6
type input "****"
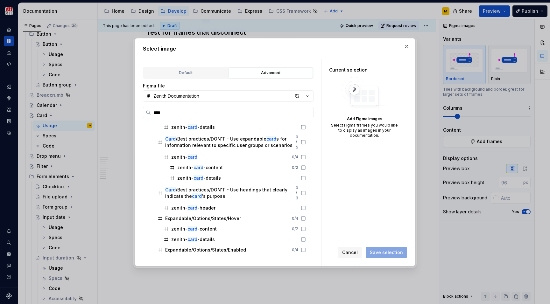
scroll to position [377, 0]
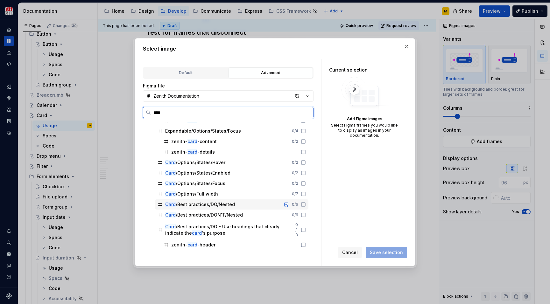
click at [204, 205] on div "Card /Best practices/DO/Nested" at bounding box center [200, 204] width 70 height 6
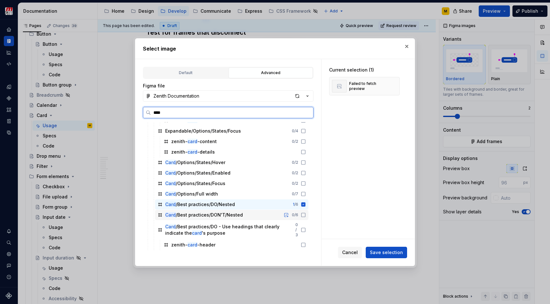
click at [223, 214] on div "Card /Best practices/DON'T/Nested" at bounding box center [204, 215] width 78 height 6
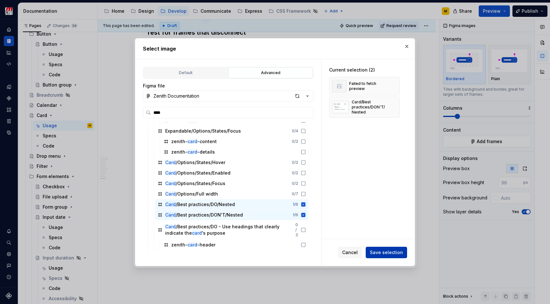
click at [382, 253] on span "Save selection" at bounding box center [386, 252] width 33 height 6
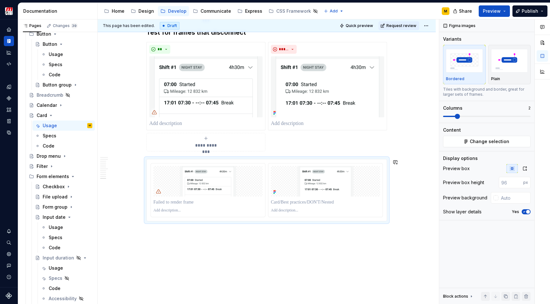
scroll to position [1365, 0]
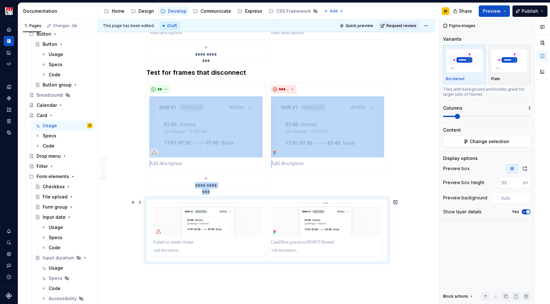
click at [314, 223] on img at bounding box center [325, 221] width 109 height 31
click at [347, 221] on img at bounding box center [325, 221] width 109 height 31
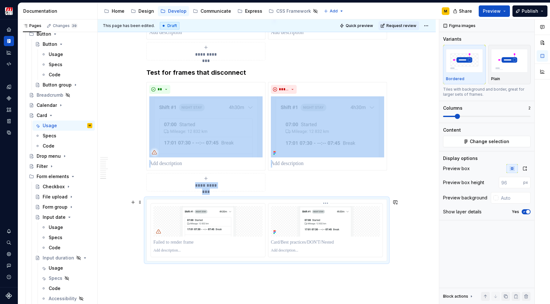
click at [346, 227] on img at bounding box center [325, 221] width 109 height 31
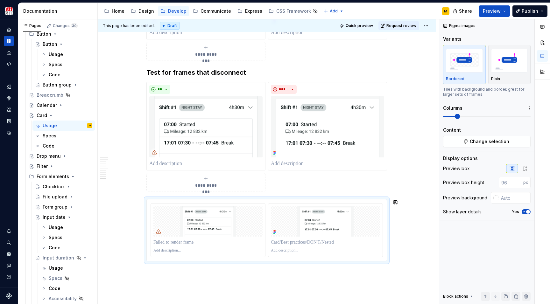
click at [542, 42] on button "button" at bounding box center [541, 42] width 11 height 11
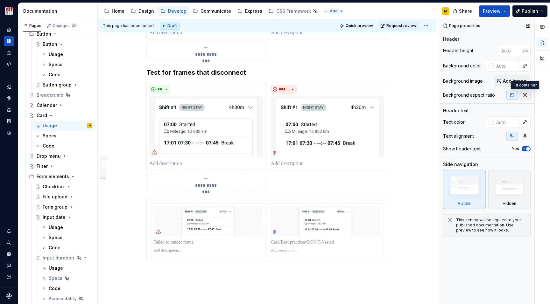
click at [524, 95] on icon "button" at bounding box center [524, 95] width 5 height 5
click at [342, 238] on div at bounding box center [325, 242] width 109 height 9
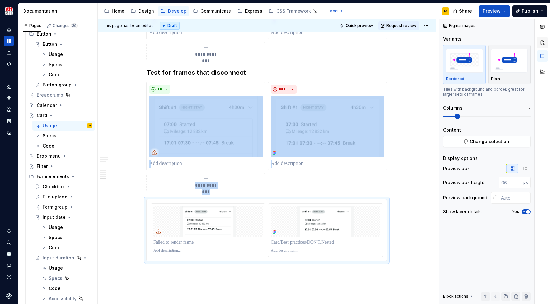
click at [538, 46] on button "button" at bounding box center [541, 42] width 11 height 11
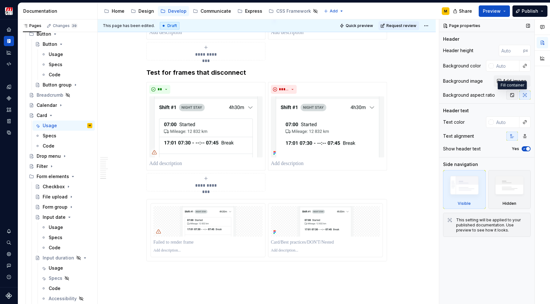
click at [515, 96] on button "button" at bounding box center [511, 95] width 11 height 9
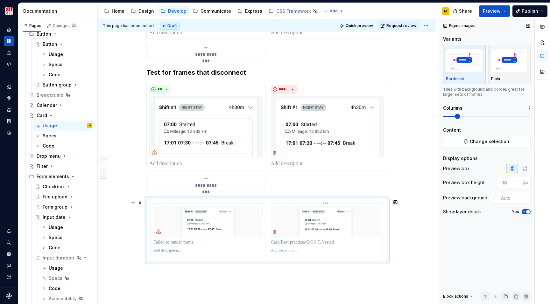
click at [317, 225] on img at bounding box center [325, 221] width 109 height 31
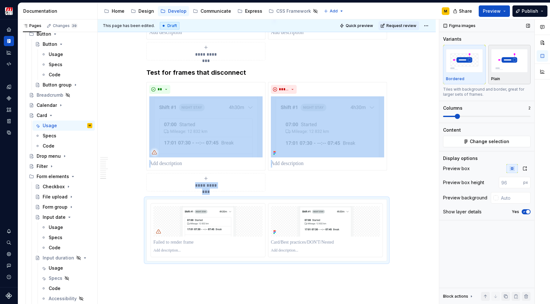
click at [516, 56] on img "button" at bounding box center [509, 60] width 37 height 23
click at [465, 67] on img "button" at bounding box center [464, 60] width 37 height 23
click at [546, 43] on button "button" at bounding box center [541, 42] width 11 height 11
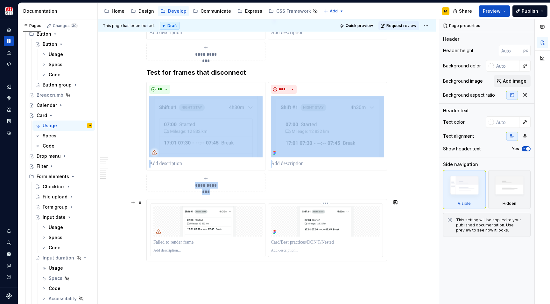
click at [332, 233] on img at bounding box center [325, 221] width 109 height 31
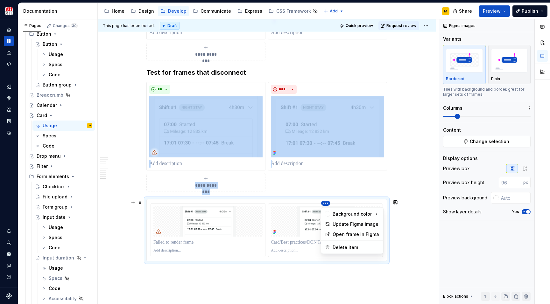
click at [324, 204] on html "Zenith Design System M Design system data Documentation Accessibility guide for…" at bounding box center [275, 152] width 550 height 304
click at [335, 223] on div "Update Figma image" at bounding box center [355, 224] width 47 height 6
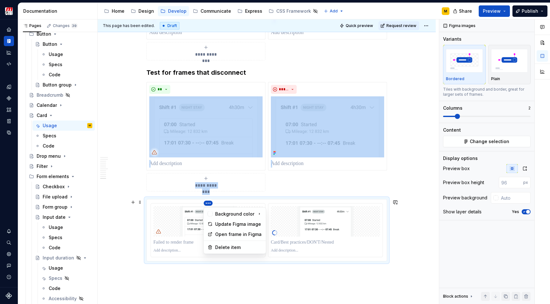
click at [208, 205] on html "Zenith Design System M Design system data Documentation Accessibility guide for…" at bounding box center [275, 152] width 550 height 304
click at [219, 223] on div "Update Figma image" at bounding box center [238, 224] width 47 height 6
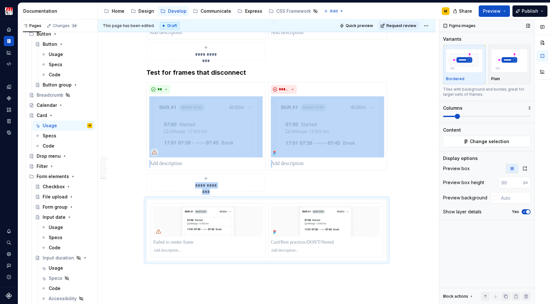
click at [459, 121] on div "Variants Bordered Plain Tiles with background and border, great for larger sets…" at bounding box center [486, 79] width 87 height 87
click at [542, 43] on button "button" at bounding box center [541, 42] width 11 height 11
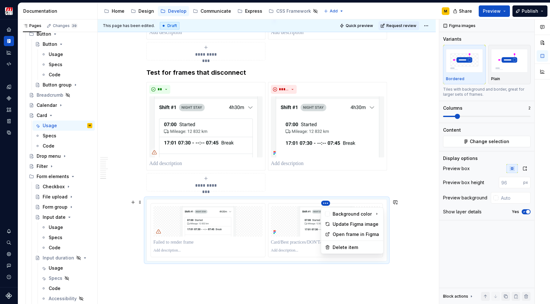
click at [326, 204] on html "Zenith Design System M Design system data Documentation Accessibility guide for…" at bounding box center [275, 152] width 550 height 304
click at [401, 180] on html "Zenith Design System M Design system data Documentation Accessibility guide for…" at bounding box center [275, 152] width 550 height 304
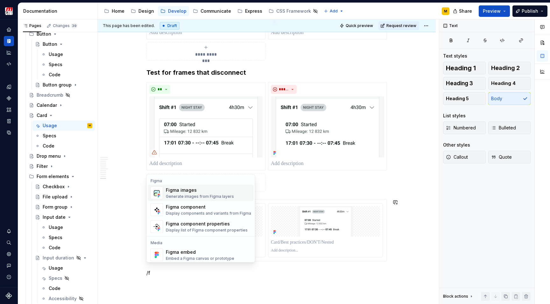
scroll to position [0, 0]
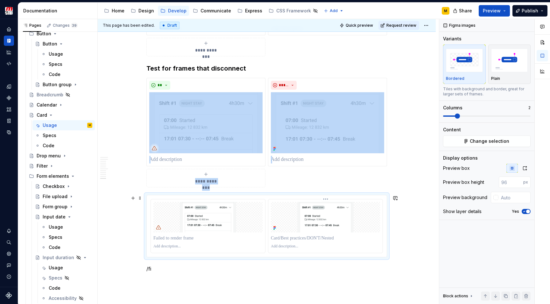
click at [365, 217] on img at bounding box center [325, 217] width 109 height 31
click at [361, 240] on p at bounding box center [325, 238] width 109 height 6
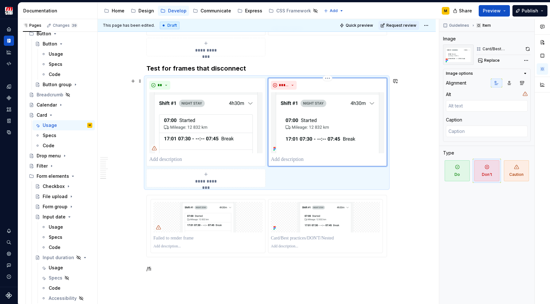
click at [315, 124] on img at bounding box center [327, 122] width 113 height 61
click at [214, 181] on span "**********" at bounding box center [205, 181] width 29 height 6
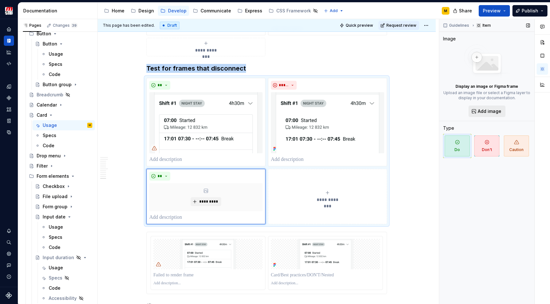
click at [482, 113] on span "Add image" at bounding box center [489, 111] width 24 height 6
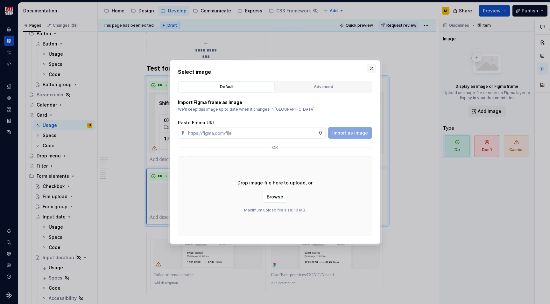
click at [372, 70] on button "button" at bounding box center [371, 68] width 9 height 9
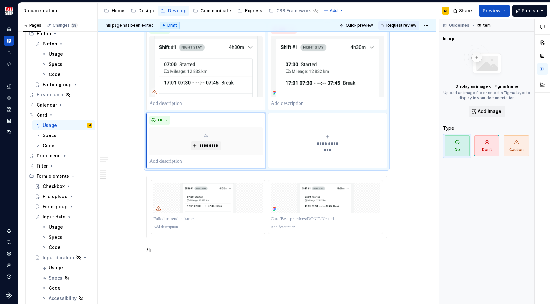
scroll to position [1429, 0]
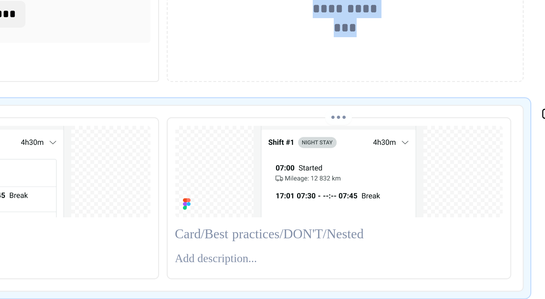
click at [268, 179] on img at bounding box center [322, 194] width 109 height 31
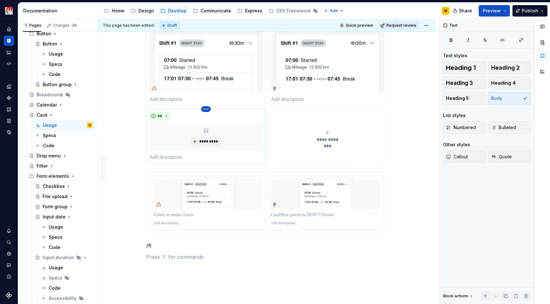
click at [206, 111] on html "Zenith Design System M Design system data Documentation Accessibility guide for…" at bounding box center [275, 152] width 550 height 304
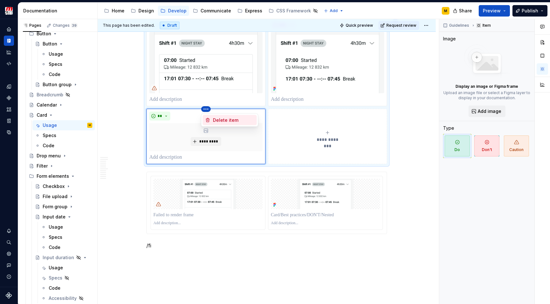
click at [213, 122] on div "Delete item" at bounding box center [233, 120] width 41 height 6
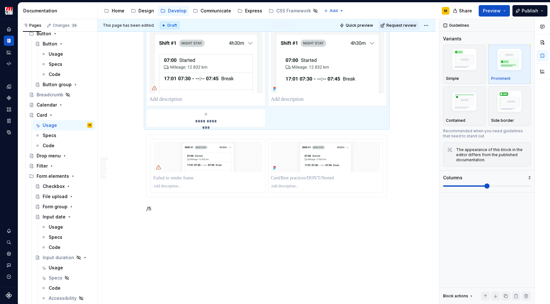
scroll to position [1427, 0]
click at [154, 212] on p "/fi" at bounding box center [266, 210] width 240 height 8
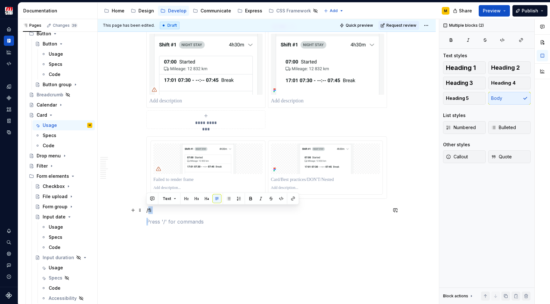
drag, startPoint x: 154, startPoint y: 211, endPoint x: 148, endPoint y: 210, distance: 6.2
click at [148, 210] on p "/fi" at bounding box center [266, 210] width 240 height 8
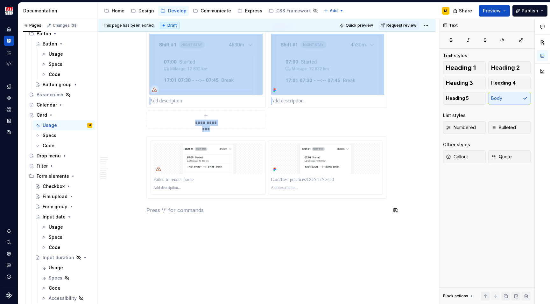
scroll to position [1421, 0]
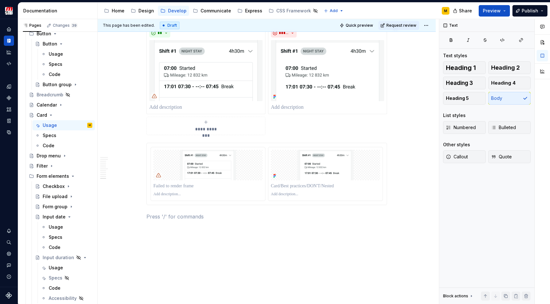
click at [213, 127] on span "**********" at bounding box center [205, 129] width 29 height 6
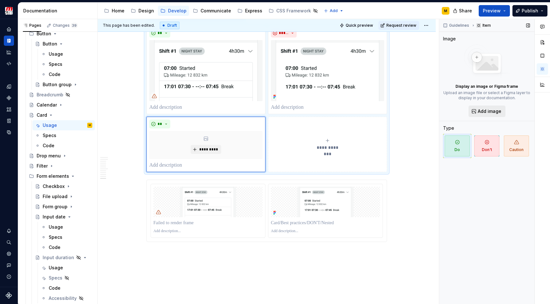
click at [501, 112] on button "Add image" at bounding box center [486, 111] width 37 height 11
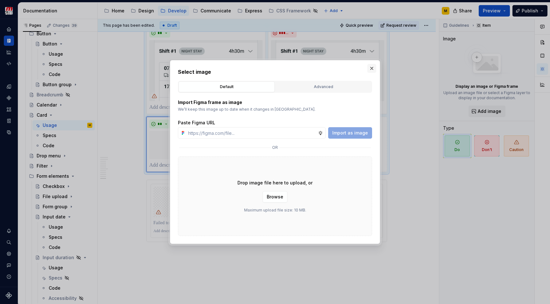
click at [372, 69] on button "button" at bounding box center [371, 68] width 9 height 9
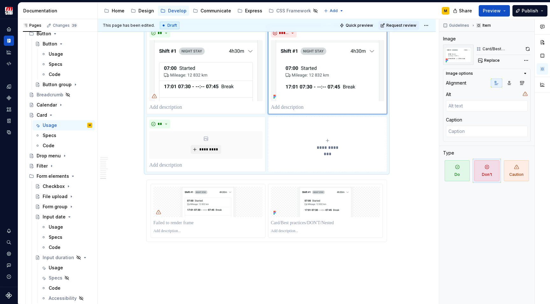
click at [331, 75] on img at bounding box center [327, 70] width 113 height 61
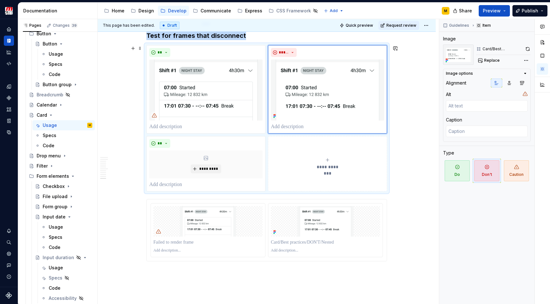
scroll to position [1401, 0]
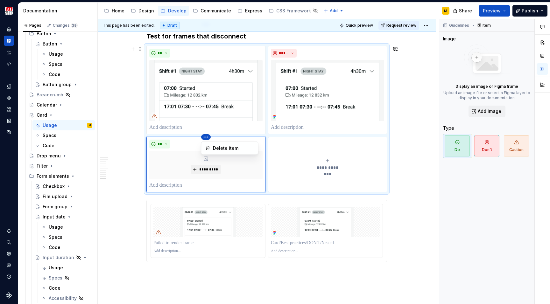
click at [207, 138] on html "Zenith Design System M Design system data Documentation Accessibility guide for…" at bounding box center [275, 152] width 550 height 304
click at [216, 149] on div "Delete item" at bounding box center [233, 148] width 41 height 6
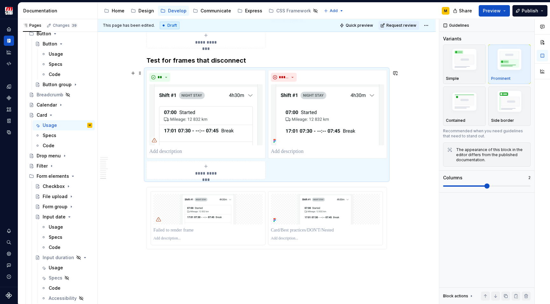
scroll to position [1368, 0]
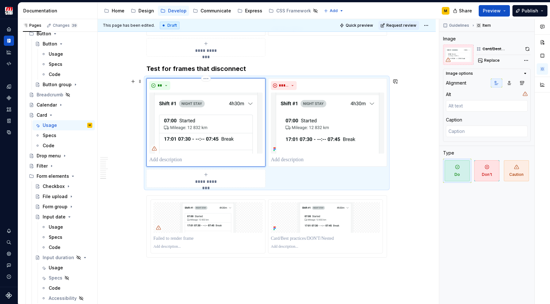
click at [245, 106] on img at bounding box center [205, 123] width 113 height 61
click at [524, 57] on div "Comments Open comments No comments yet Select ‘Comment’ from the block context …" at bounding box center [494, 161] width 111 height 285
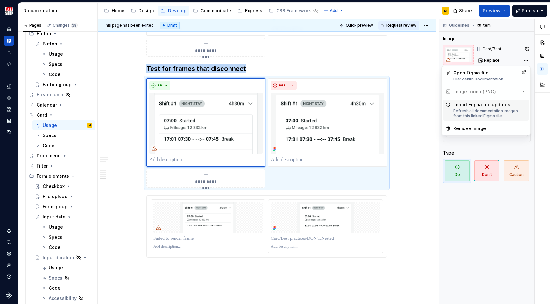
click at [478, 108] on div "Import Figma file updates Refresh all documentation images from this linked Fig…" at bounding box center [489, 109] width 73 height 17
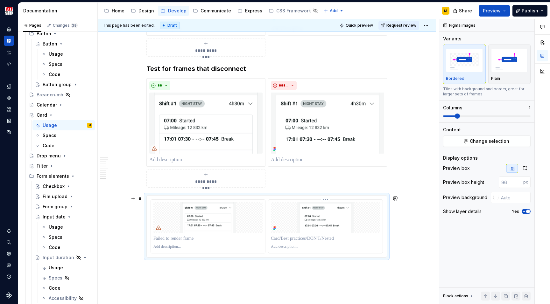
click at [359, 243] on div at bounding box center [325, 247] width 109 height 8
type textarea "*"
